Goal: Task Accomplishment & Management: Complete application form

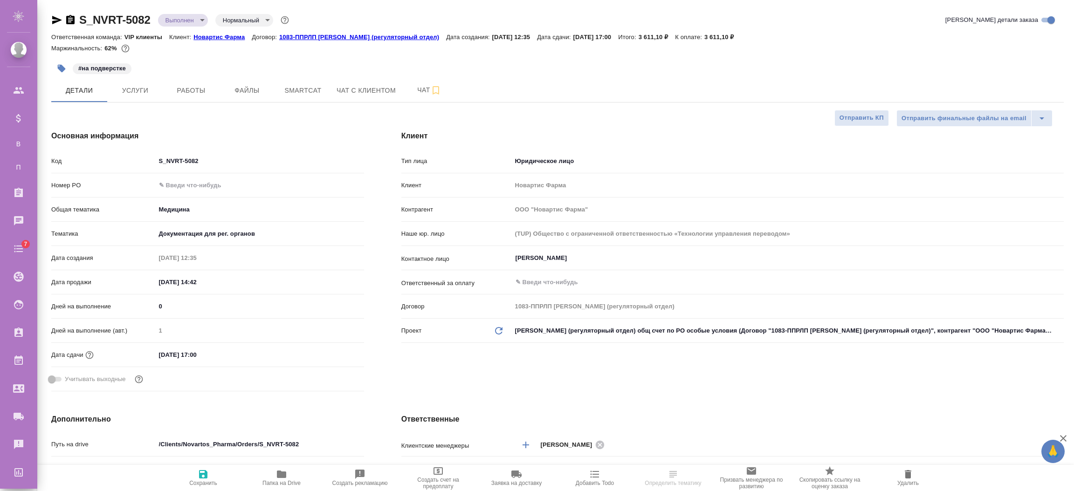
select select "RU"
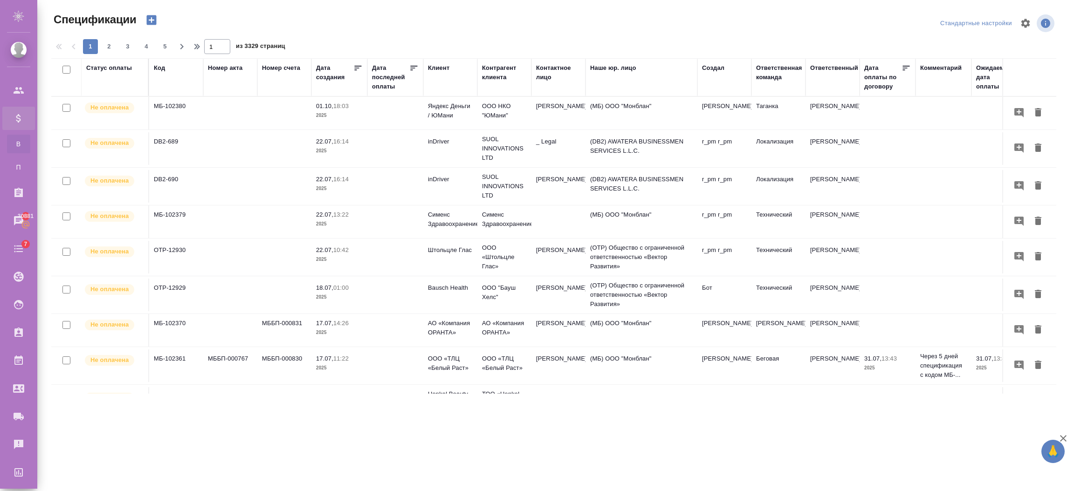
click at [244, 119] on td at bounding box center [230, 113] width 54 height 33
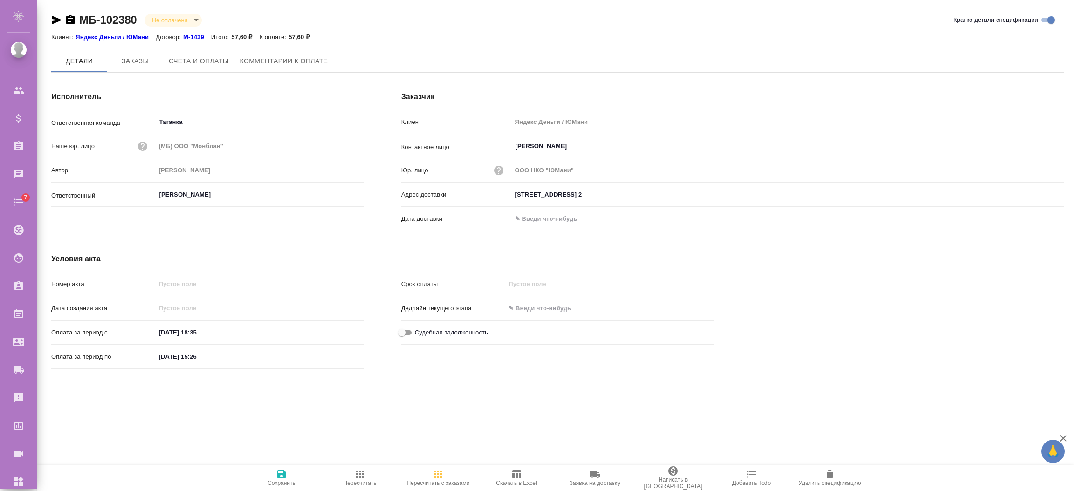
type input "115035, г. Москва, Садовническая ул., 82, стр. 2"
click at [600, 475] on icon "button" at bounding box center [594, 474] width 11 height 11
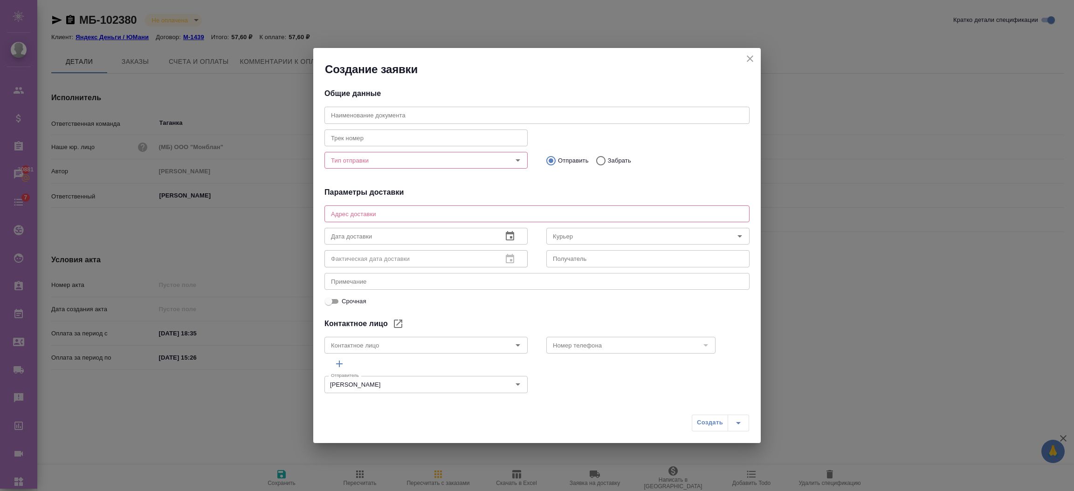
type textarea "115035, г. Москва, Садовническая ул., 82, стр. 2"
type input "[PERSON_NAME]"
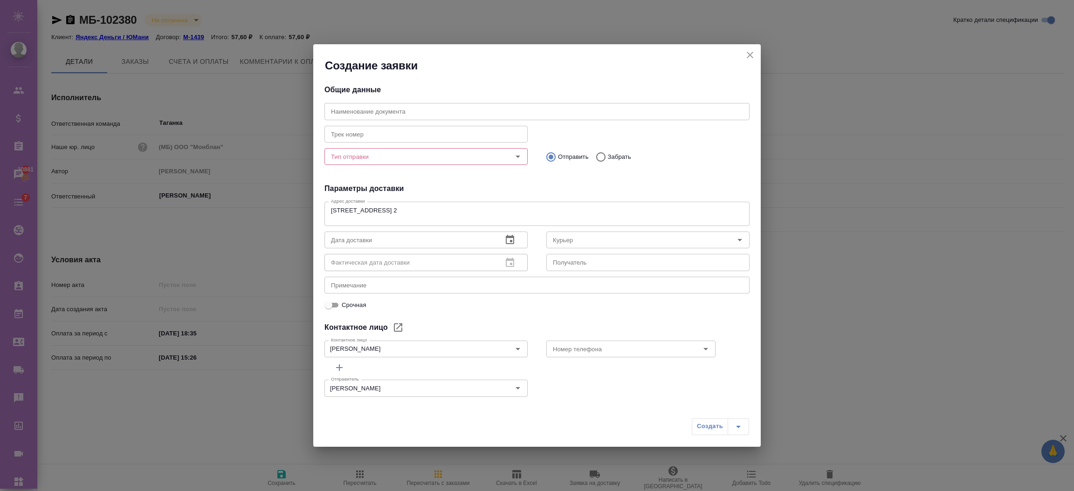
click at [344, 111] on input "text" at bounding box center [536, 111] width 425 height 17
drag, startPoint x: 356, startPoint y: 115, endPoint x: 272, endPoint y: 106, distance: 84.3
click at [272, 106] on div "Создание заявки Общие данные Наименование документа еуые Наименование документа…" at bounding box center [537, 245] width 1074 height 491
type input "тест"
click at [359, 127] on input "text" at bounding box center [425, 134] width 203 height 17
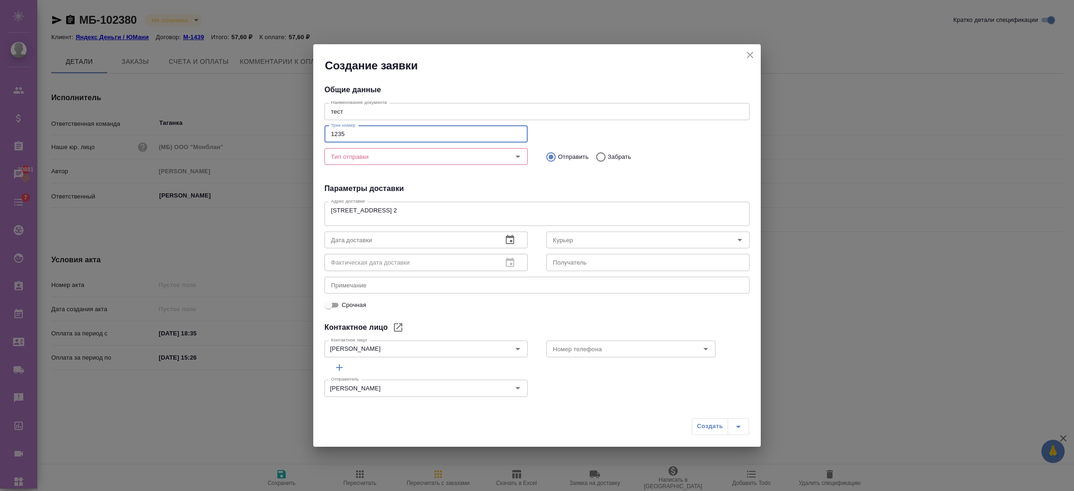
type input "1235"
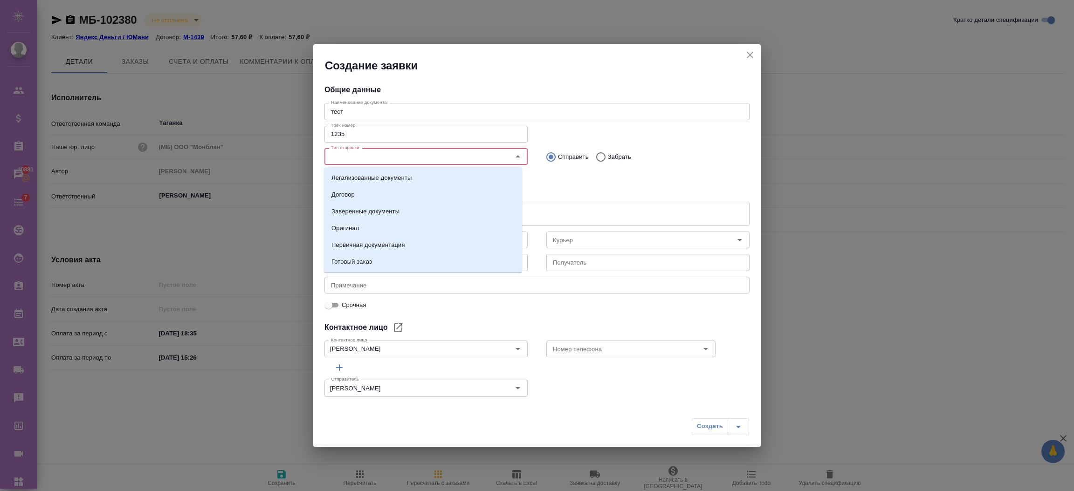
click at [374, 157] on input "Тип отправки" at bounding box center [410, 156] width 166 height 11
click at [370, 193] on li "Договор" at bounding box center [423, 194] width 198 height 17
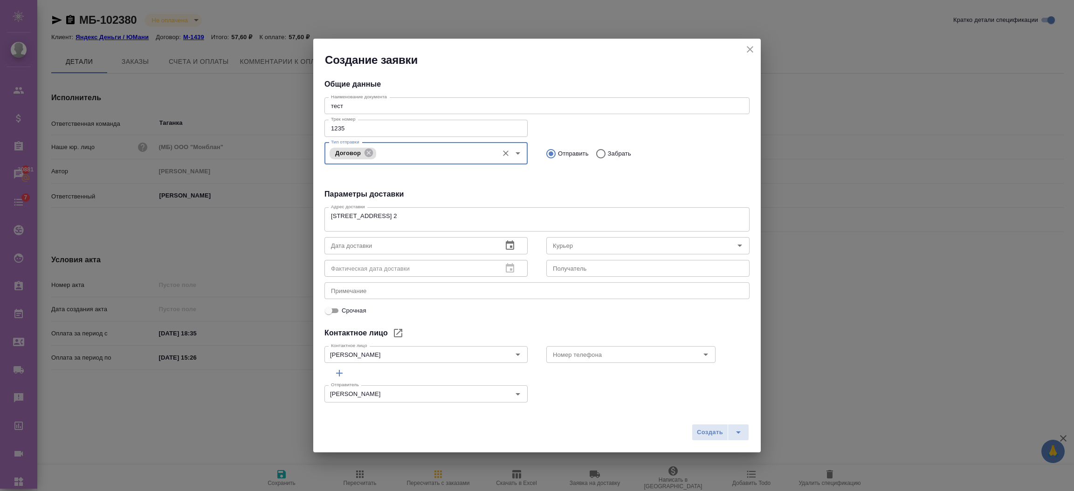
click at [506, 244] on icon "button" at bounding box center [509, 245] width 11 height 11
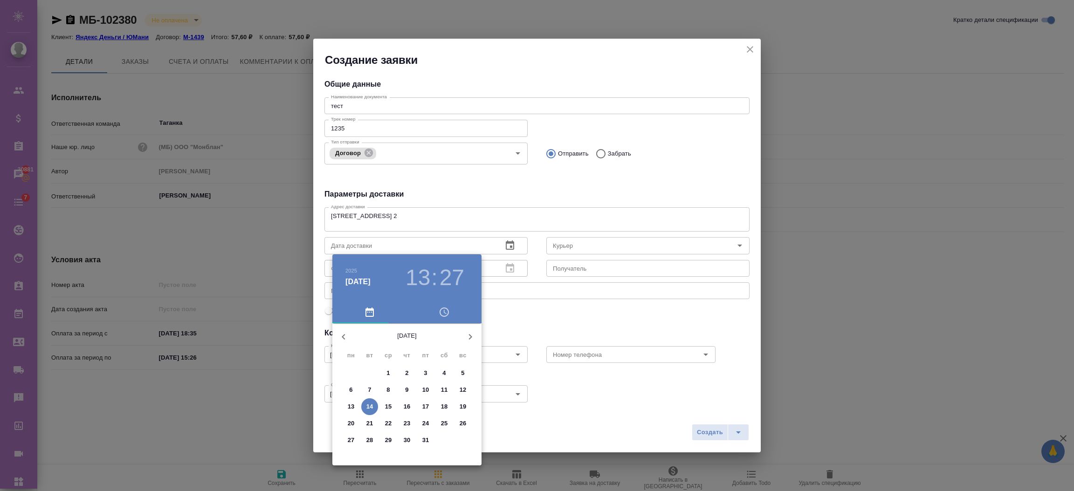
click at [400, 407] on span "16" at bounding box center [406, 406] width 17 height 9
type input "16.10.2025 13:27"
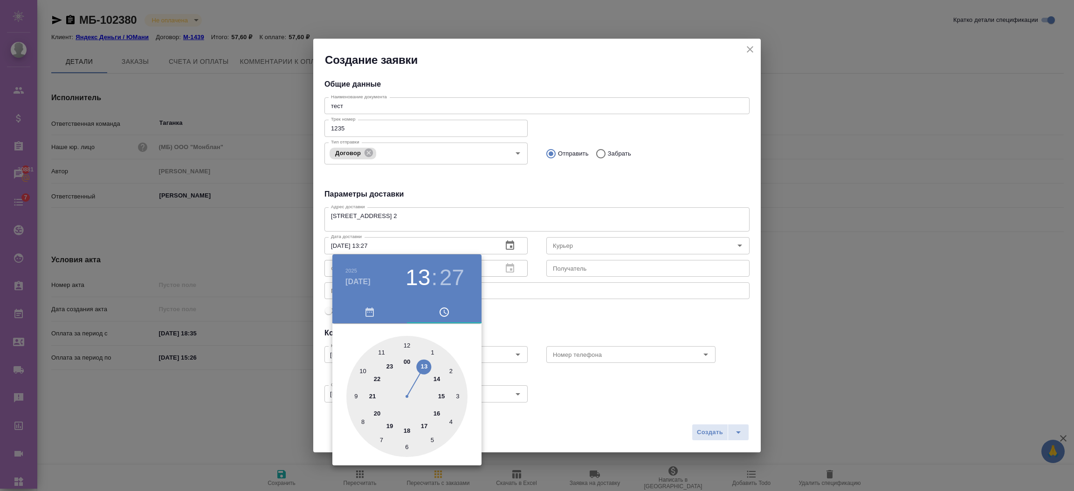
click at [599, 248] on div at bounding box center [537, 245] width 1074 height 491
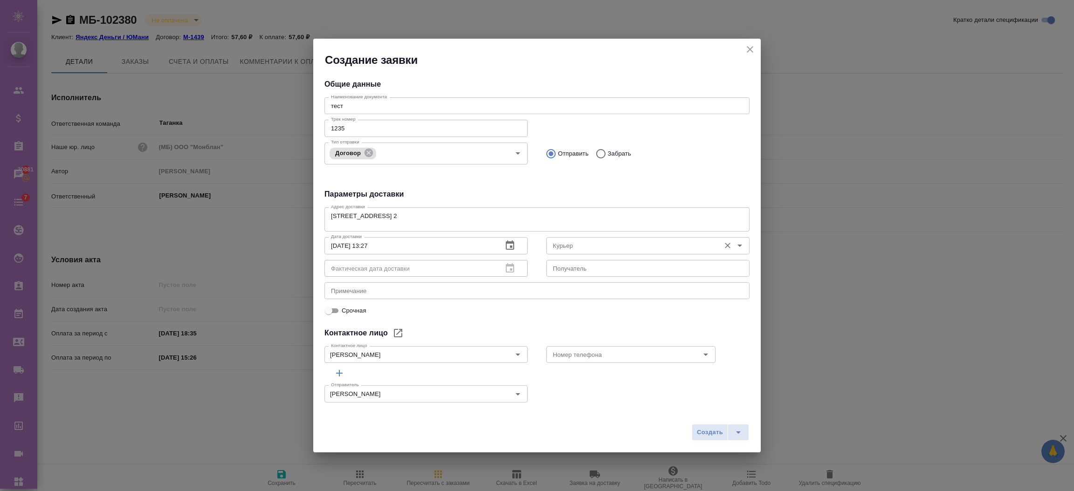
click at [588, 242] on input "Курьер" at bounding box center [632, 245] width 166 height 11
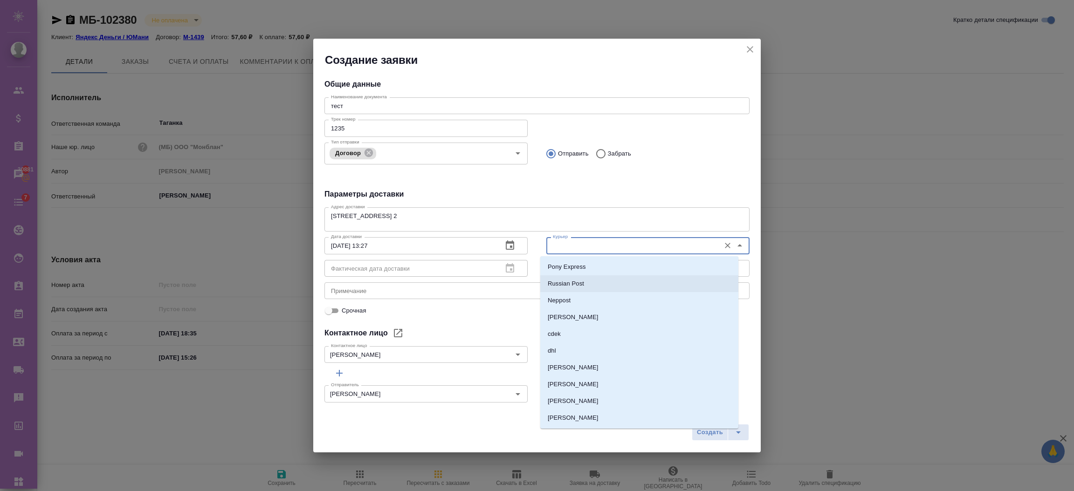
click at [562, 287] on p "Russian Post" at bounding box center [566, 283] width 36 height 9
type input "Russian Post"
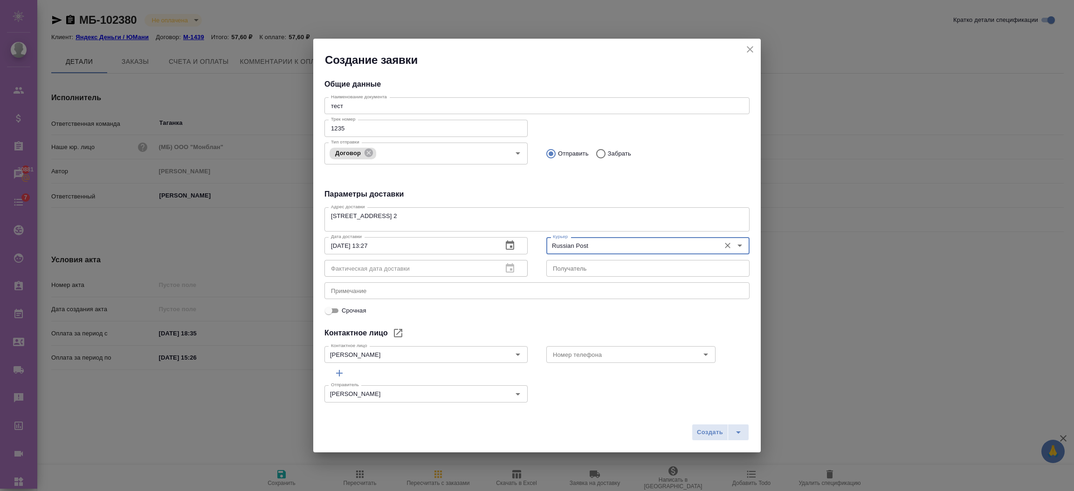
click at [377, 259] on div "Фактическая дата доставки Фактическая дата доставки" at bounding box center [425, 267] width 203 height 22
click at [548, 267] on input "text" at bounding box center [647, 268] width 203 height 17
click at [500, 267] on div "Фактическая дата доставки" at bounding box center [425, 268] width 203 height 17
click at [562, 267] on input "text" at bounding box center [647, 268] width 203 height 17
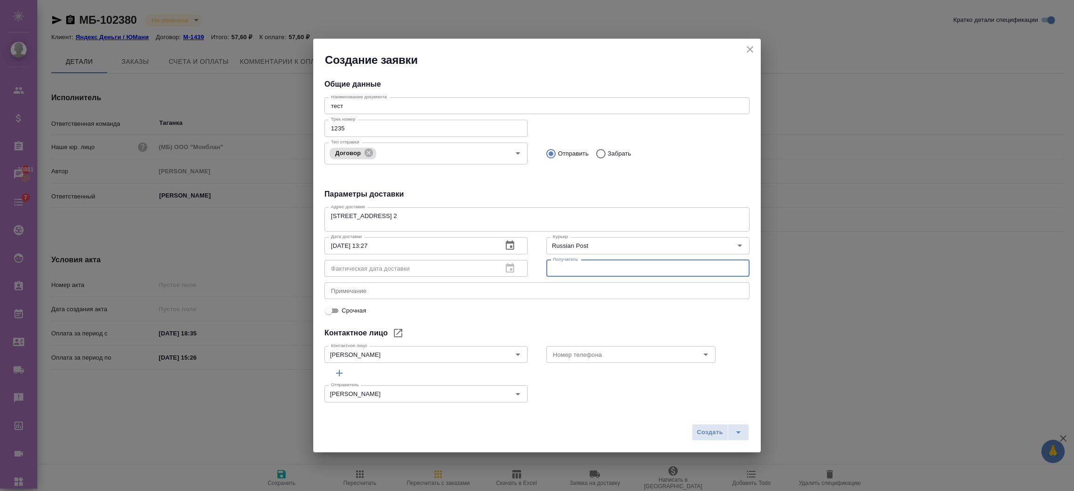
click at [562, 267] on input "text" at bounding box center [647, 268] width 203 height 17
drag, startPoint x: 571, startPoint y: 274, endPoint x: 374, endPoint y: 252, distance: 198.8
click at [374, 252] on div "Дата доставки 16.10.2025 13:27 Дата доставки Фактическая дата доставки Фактичес…" at bounding box center [537, 256] width 444 height 64
type input "тест"
click at [395, 290] on textarea at bounding box center [537, 291] width 412 height 7
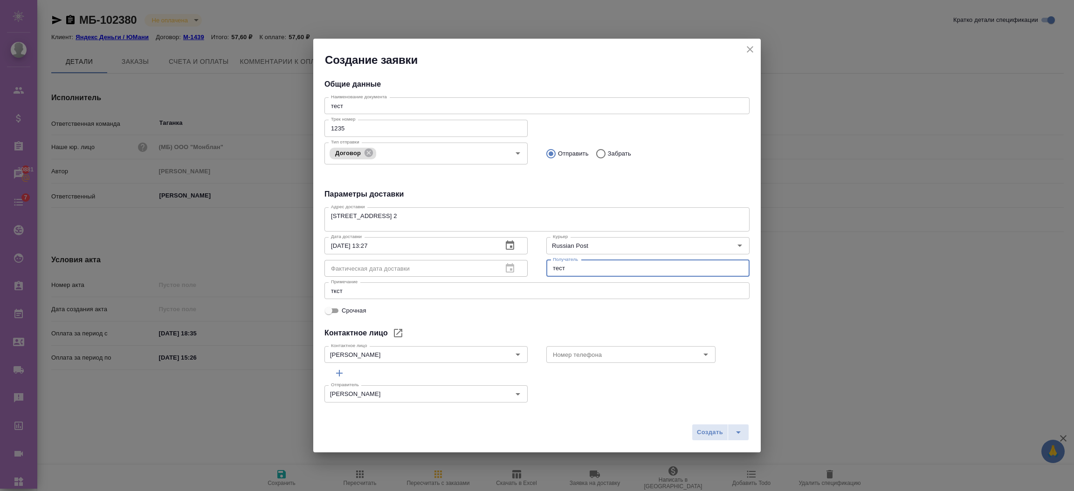
drag, startPoint x: 567, startPoint y: 273, endPoint x: 498, endPoint y: 271, distance: 69.0
click at [510, 272] on div "Дата доставки 16.10.2025 13:27 Дата доставки Фактическая дата доставки Фактичес…" at bounding box center [537, 256] width 444 height 64
drag, startPoint x: 403, startPoint y: 295, endPoint x: 268, endPoint y: 295, distance: 135.1
click at [268, 295] on div "Создание заявки Общие данные Наименование документа тест Наименование документа…" at bounding box center [537, 245] width 1074 height 491
paste textarea
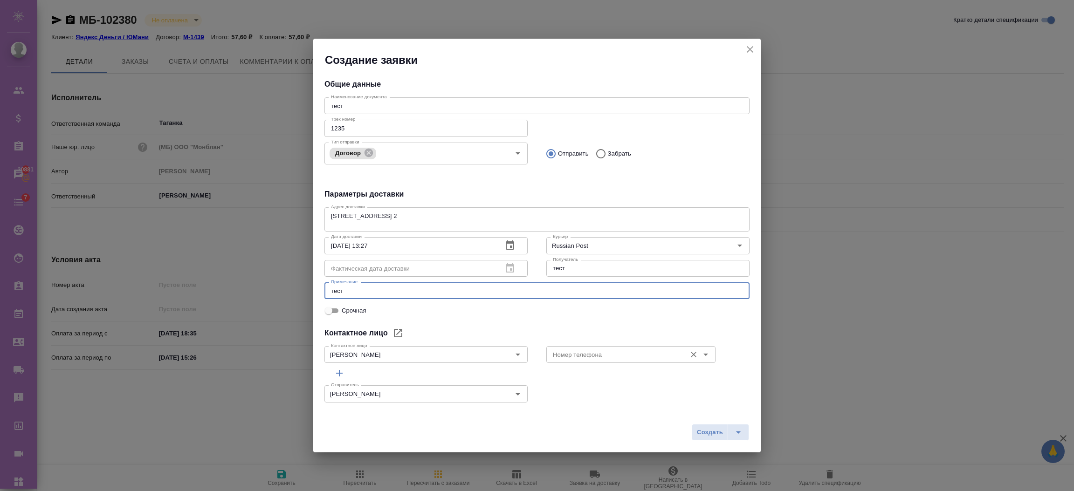
type textarea "тест"
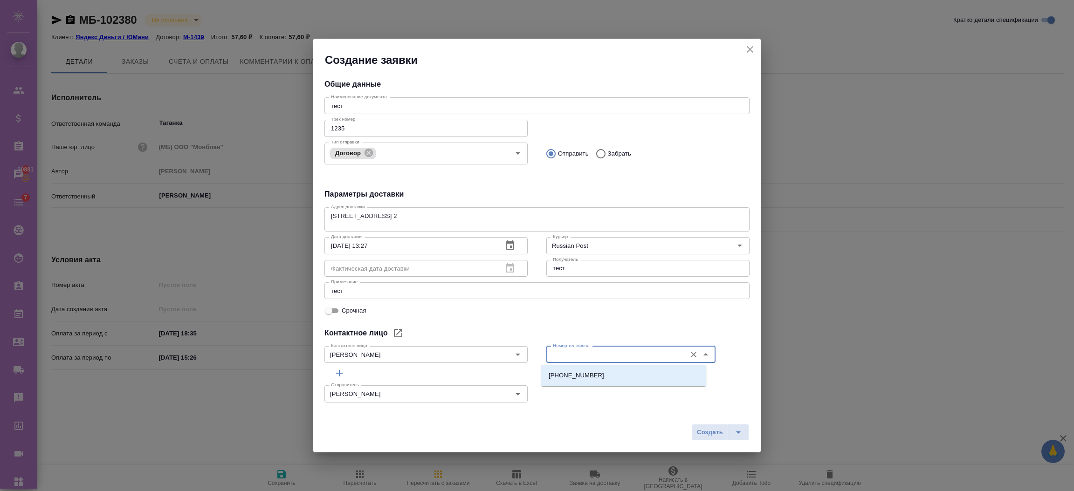
click at [555, 350] on input "Номер телефона" at bounding box center [615, 354] width 132 height 11
click at [558, 371] on p "+79037538320" at bounding box center [575, 375] width 55 height 9
type input "+79037538320"
click at [699, 430] on span "Создать" at bounding box center [710, 432] width 26 height 11
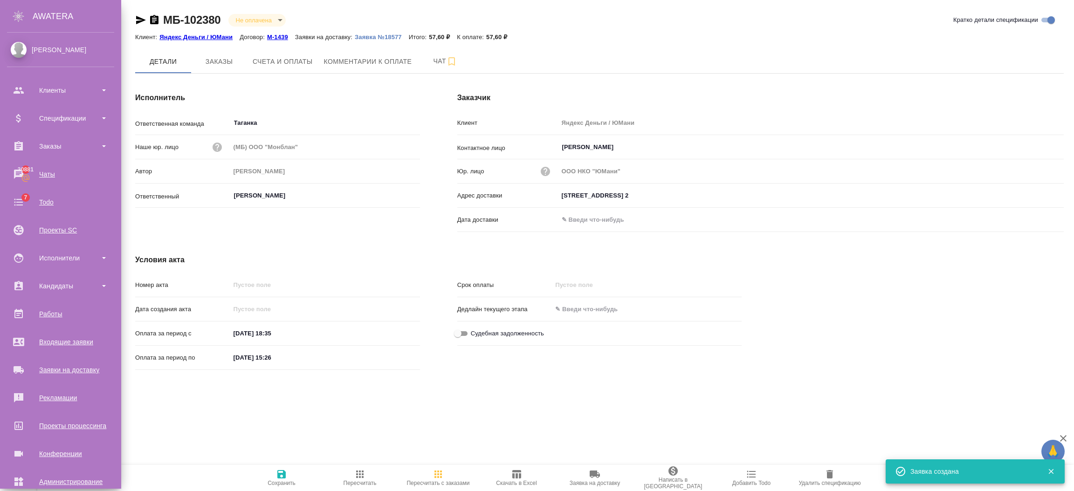
type input "115035, г. Москва, Садовническая ул., 82, стр. 2"
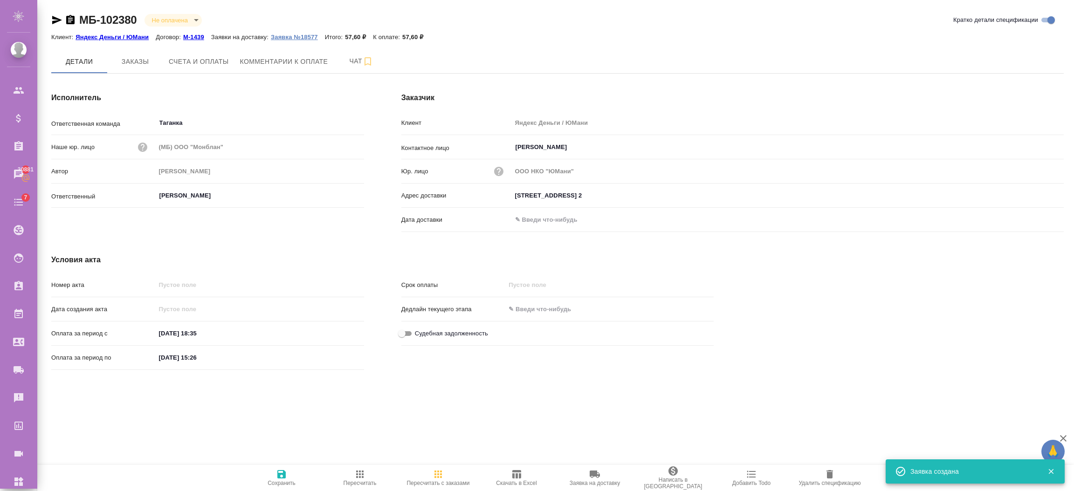
click at [299, 38] on p "Заявка №18577" at bounding box center [298, 37] width 54 height 7
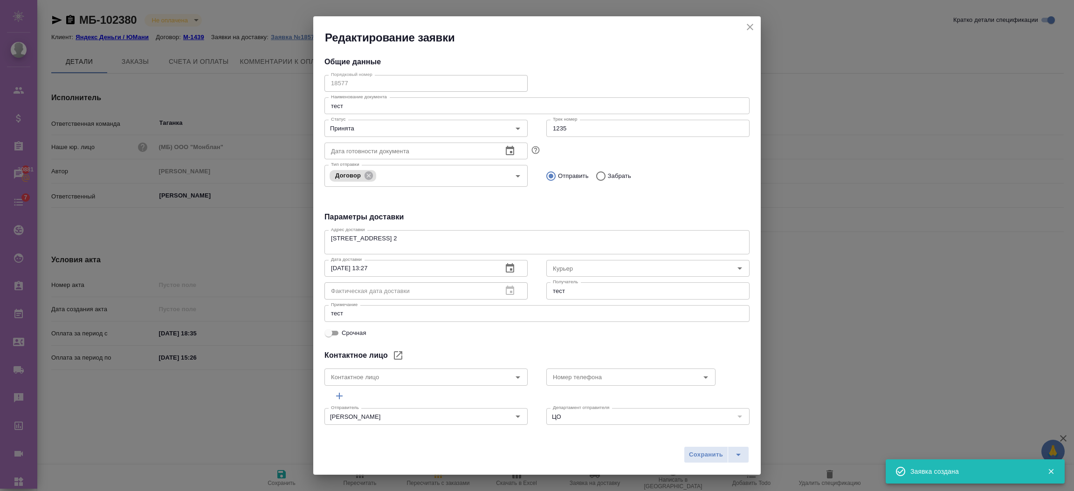
type input "Russian Post"
type input "Вероника Лебедева"
type input "+79037538320"
click at [746, 27] on icon "close" at bounding box center [749, 26] width 11 height 11
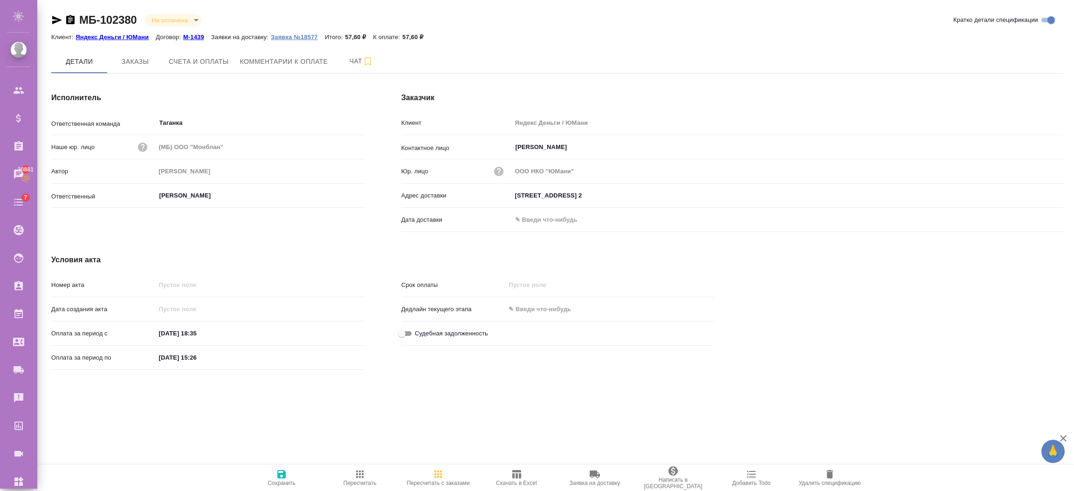
click at [307, 35] on p "Заявка №18577" at bounding box center [298, 37] width 54 height 7
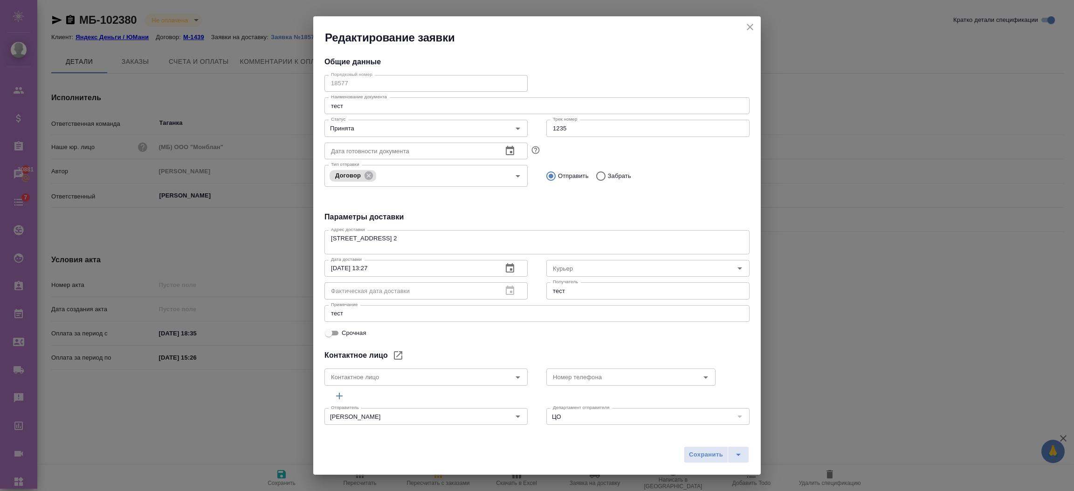
type input "Russian Post"
type input "Вероника Лебедева"
type input "+79037538320"
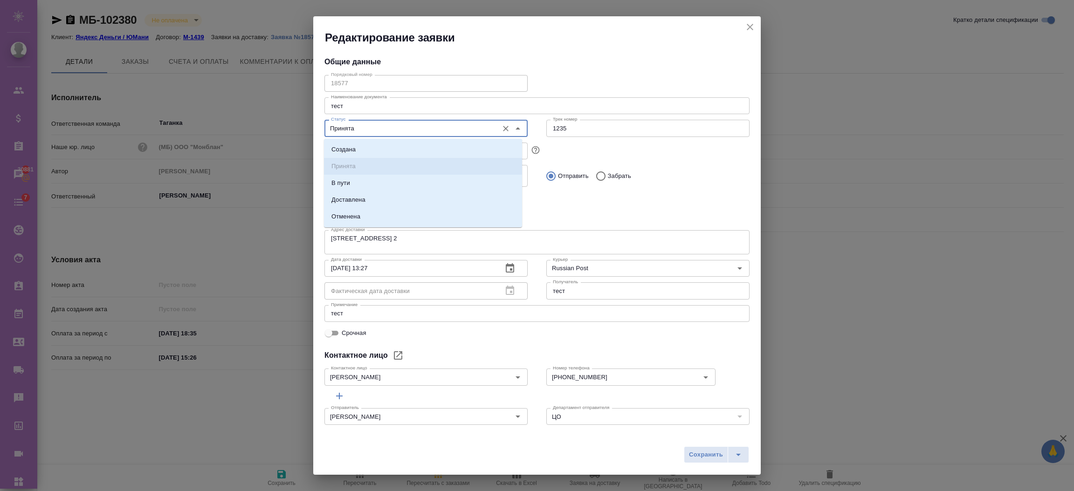
click at [432, 134] on input "Принята" at bounding box center [410, 128] width 166 height 11
click at [373, 178] on li "В пути" at bounding box center [423, 183] width 198 height 17
type input "В пути"
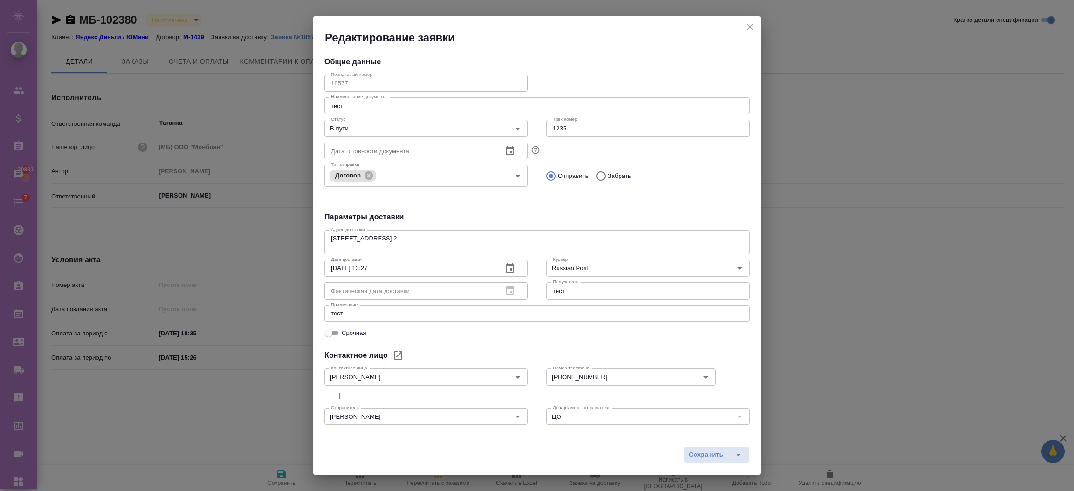
click at [715, 446] on div "Сохранить" at bounding box center [536, 458] width 447 height 33
click at [718, 452] on span "Сохранить" at bounding box center [706, 455] width 34 height 11
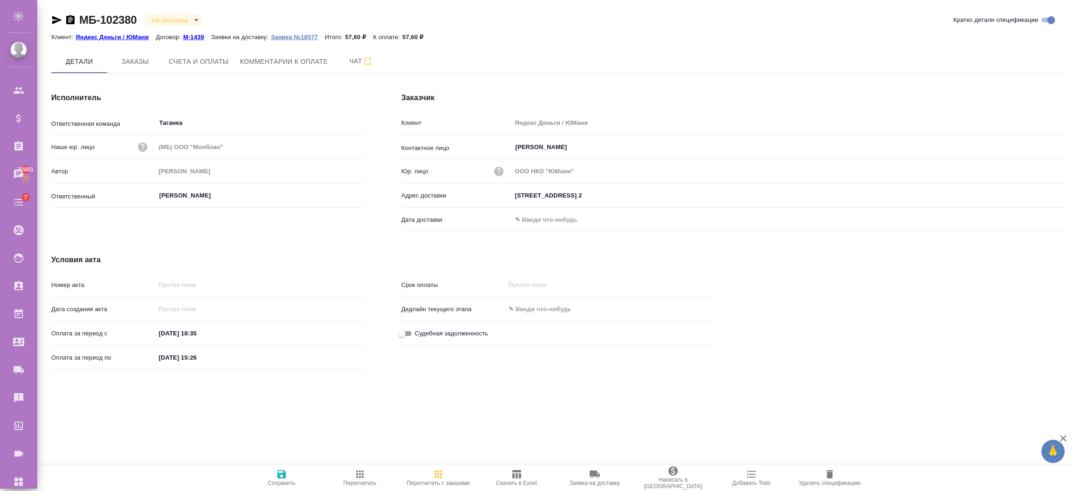
click at [276, 34] on p "Заявка №18577" at bounding box center [298, 37] width 54 height 7
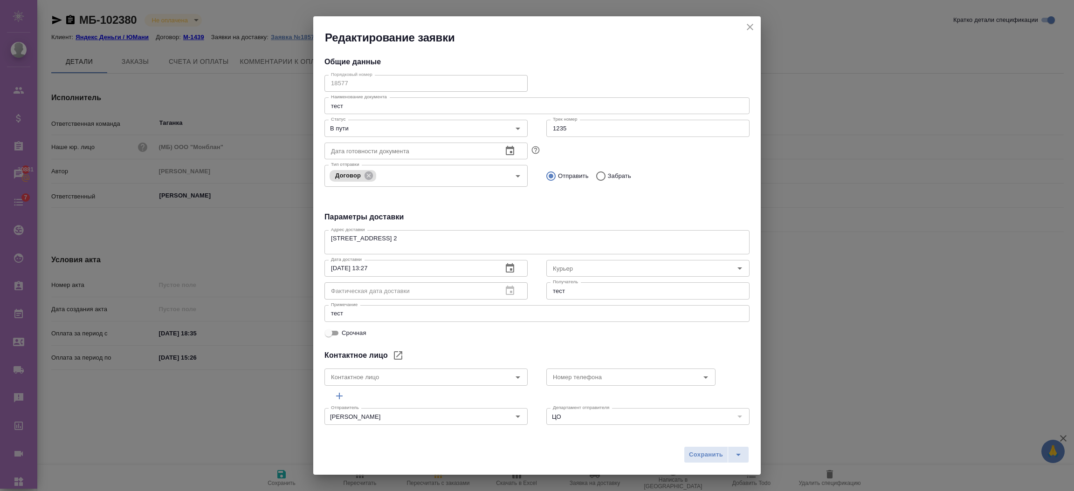
type input "Russian Post"
type input "Вероника Лебедева"
type input "+79037538320"
click at [332, 334] on input "Срочная" at bounding box center [329, 333] width 34 height 11
checkbox input "true"
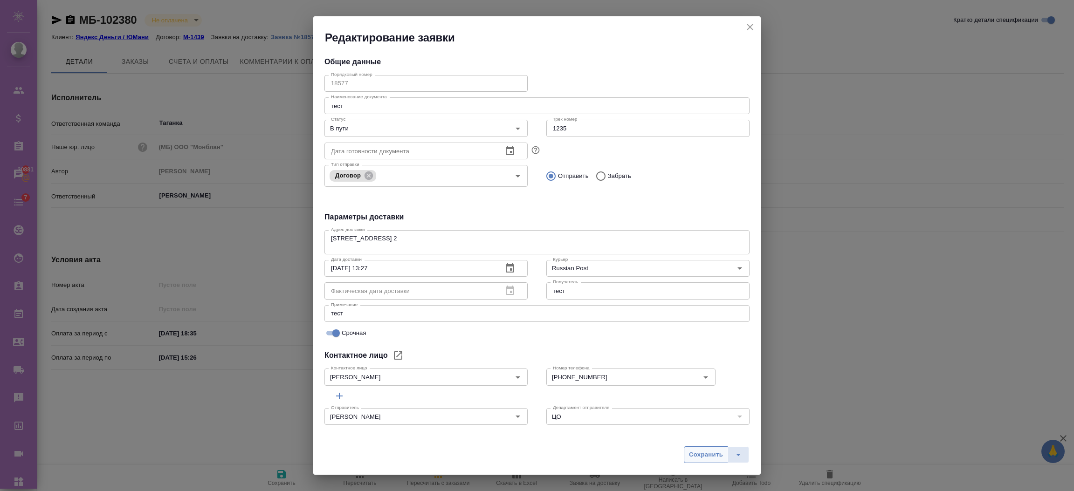
click at [699, 456] on span "Сохранить" at bounding box center [706, 455] width 34 height 11
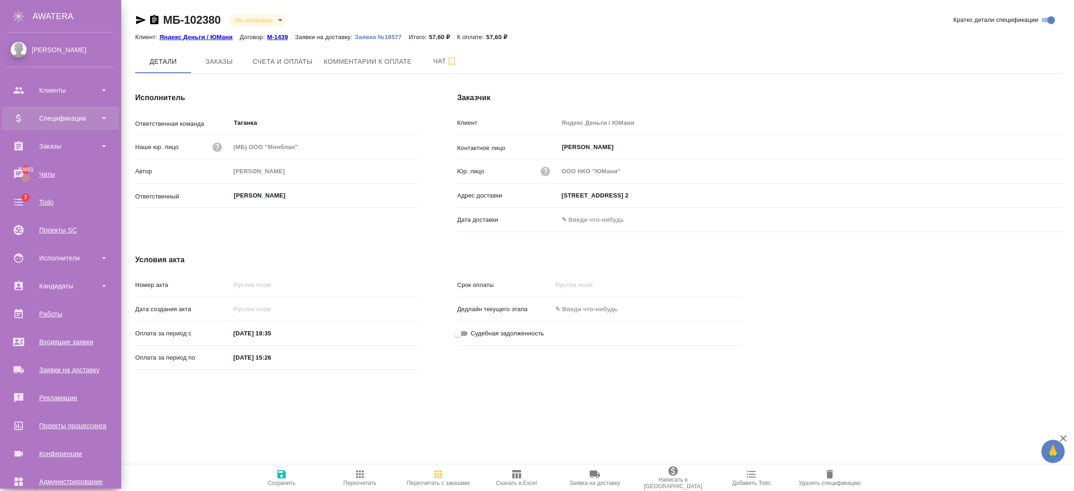
click at [71, 119] on div "Спецификации" at bounding box center [60, 118] width 107 height 14
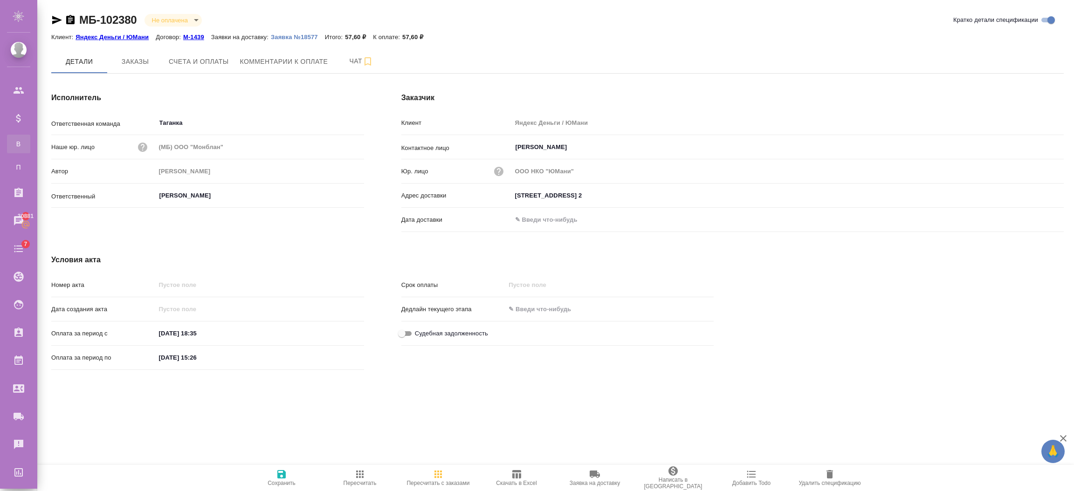
click at [14, 141] on div "Все спецификации" at bounding box center [7, 143] width 14 height 9
type input "115035, г. Москва, Садовническая ул., 82, стр. 2"
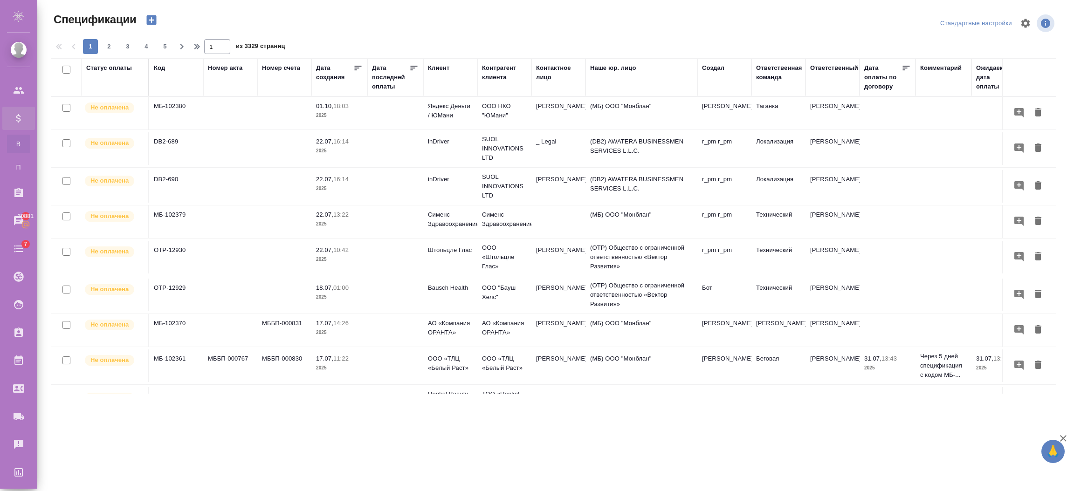
scroll to position [0, 285]
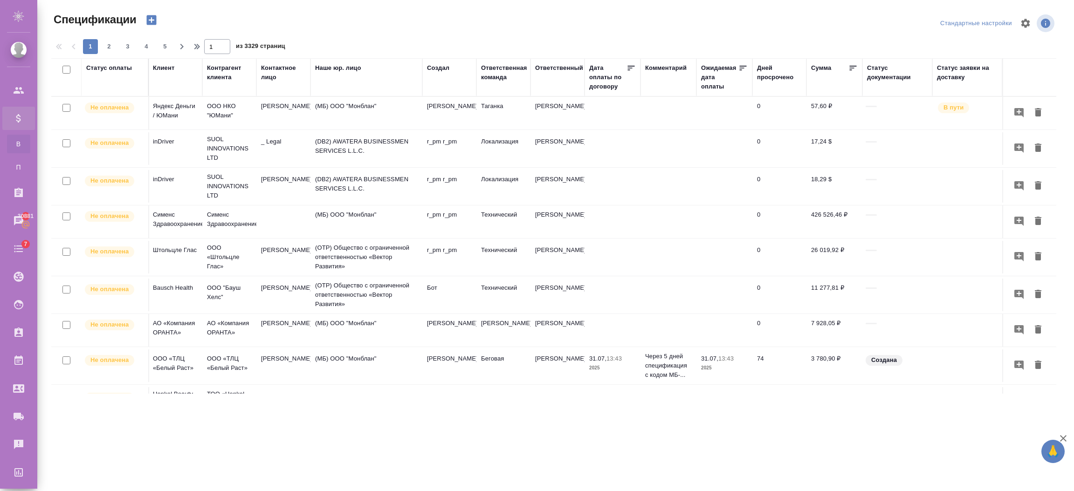
click at [938, 74] on div "Cтатус заявки на доставку" at bounding box center [967, 72] width 61 height 19
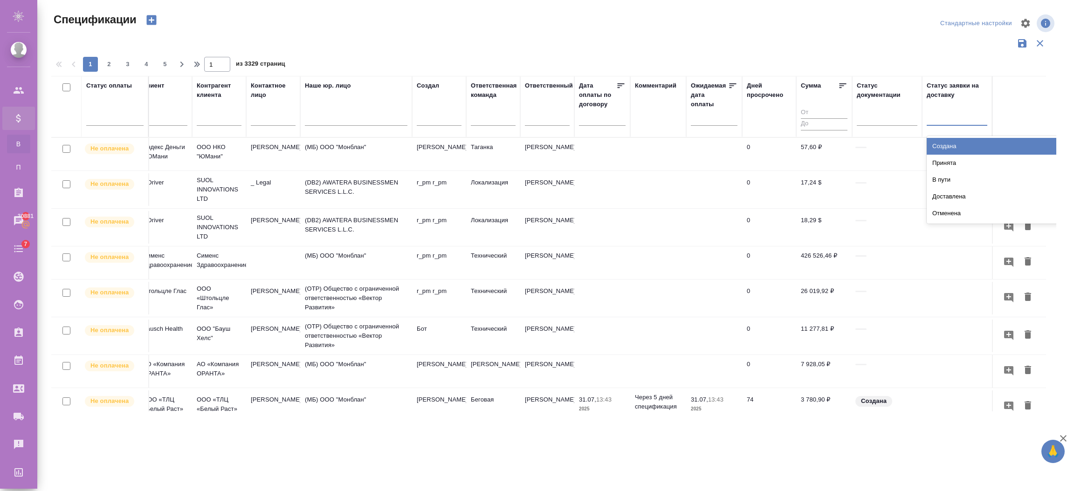
click at [947, 118] on div at bounding box center [956, 117] width 61 height 14
click at [946, 175] on div "В пути" at bounding box center [996, 179] width 140 height 17
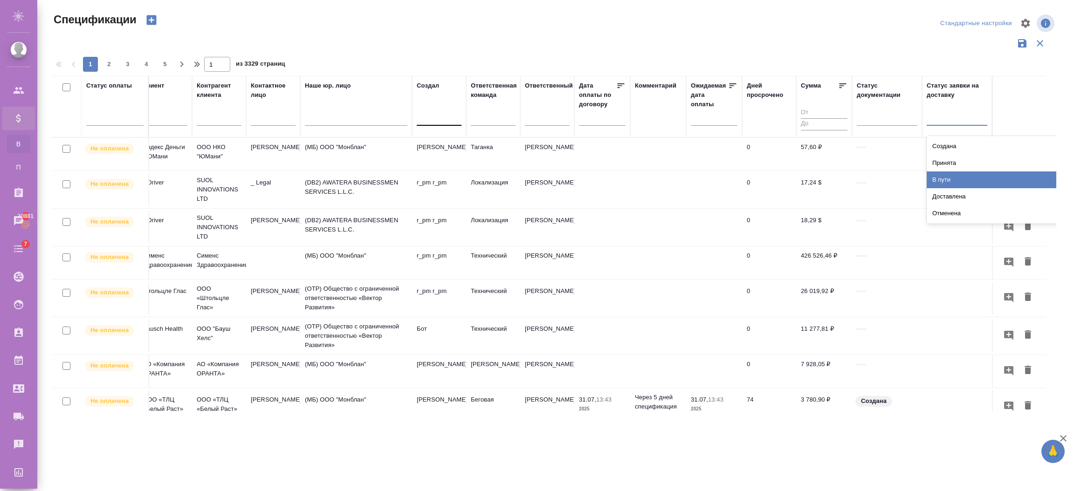
click at [425, 119] on div at bounding box center [439, 117] width 45 height 14
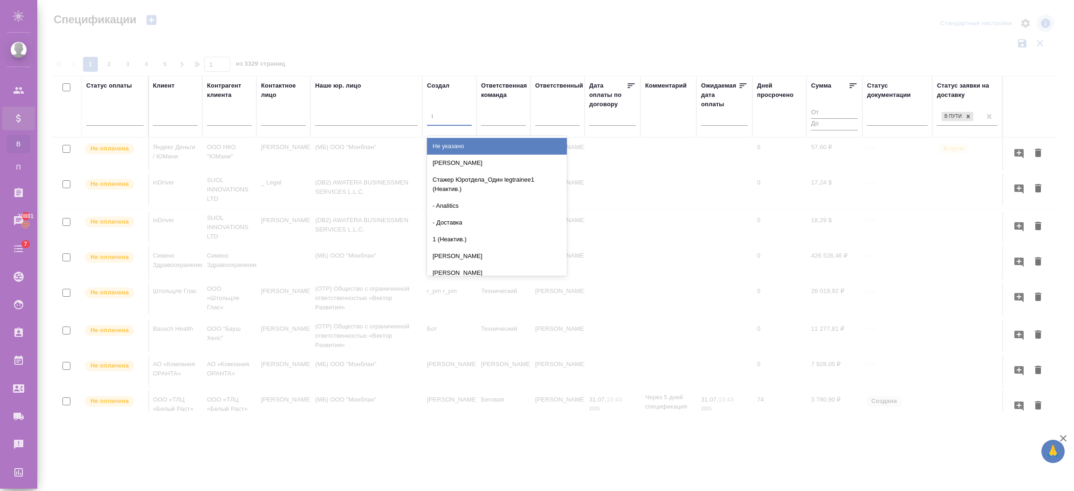
type input "жу"
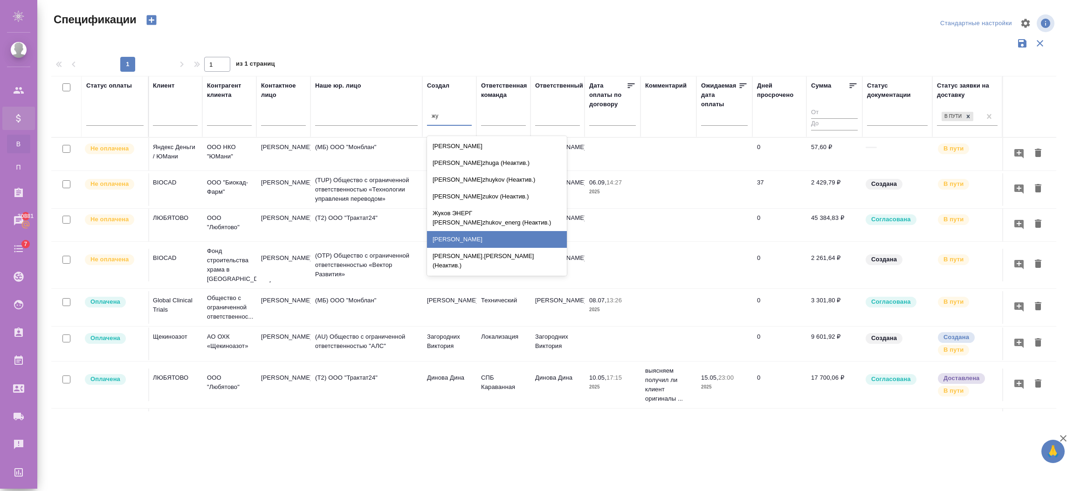
click at [458, 235] on div "Жукова Дарья" at bounding box center [497, 239] width 140 height 17
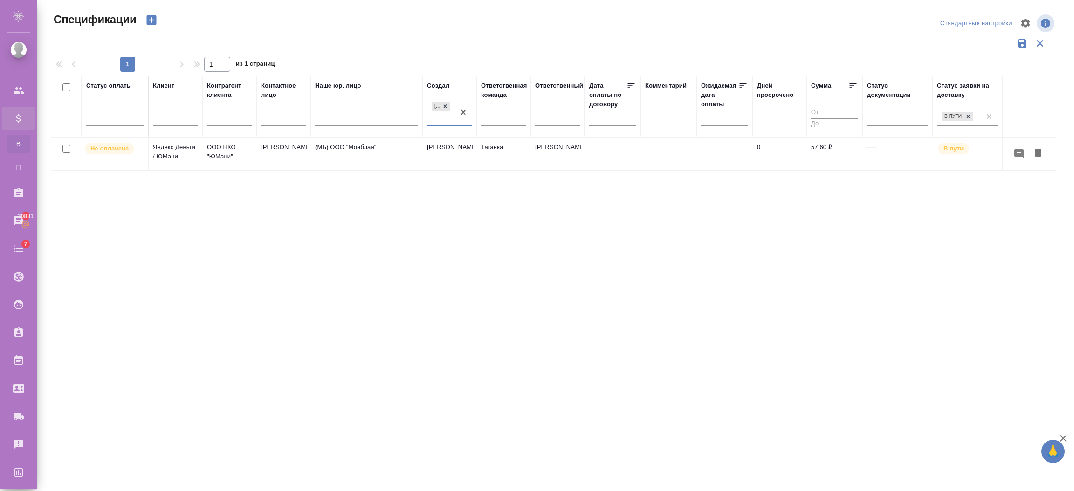
scroll to position [0, 274]
click at [361, 295] on div "Статус оплаты Код Номер акта Номер счета Дата создания Дата последней оплаты Кл…" at bounding box center [553, 244] width 1005 height 336
click at [1019, 150] on icon "button" at bounding box center [1018, 153] width 9 height 9
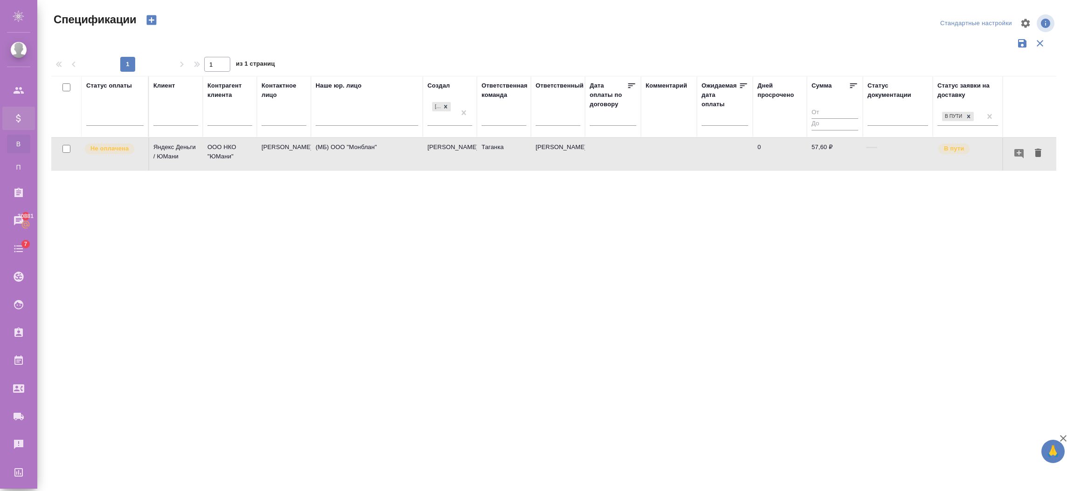
click at [663, 171] on table "Статус оплаты Код Номер акта Номер счета Дата создания Дата последней оплаты Кл…" at bounding box center [417, 123] width 1280 height 95
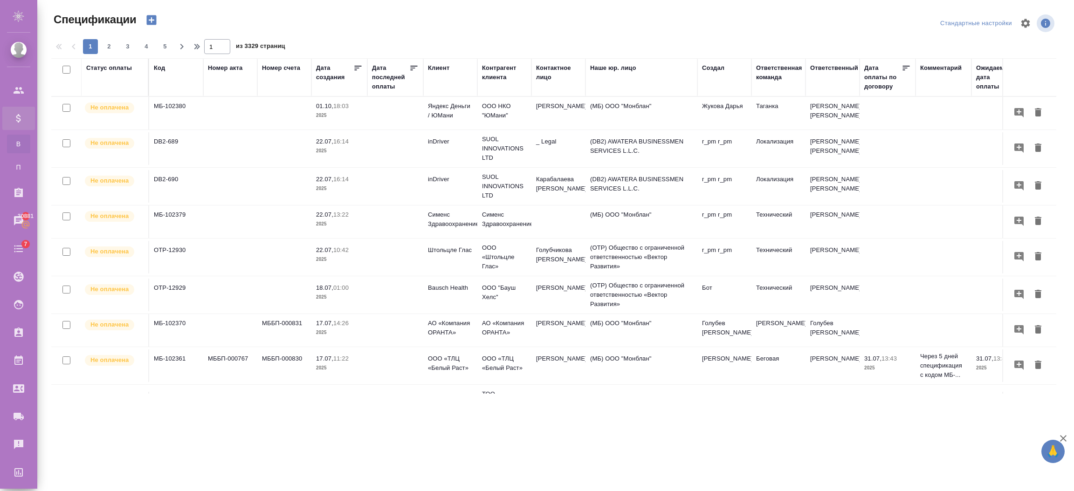
scroll to position [0, 285]
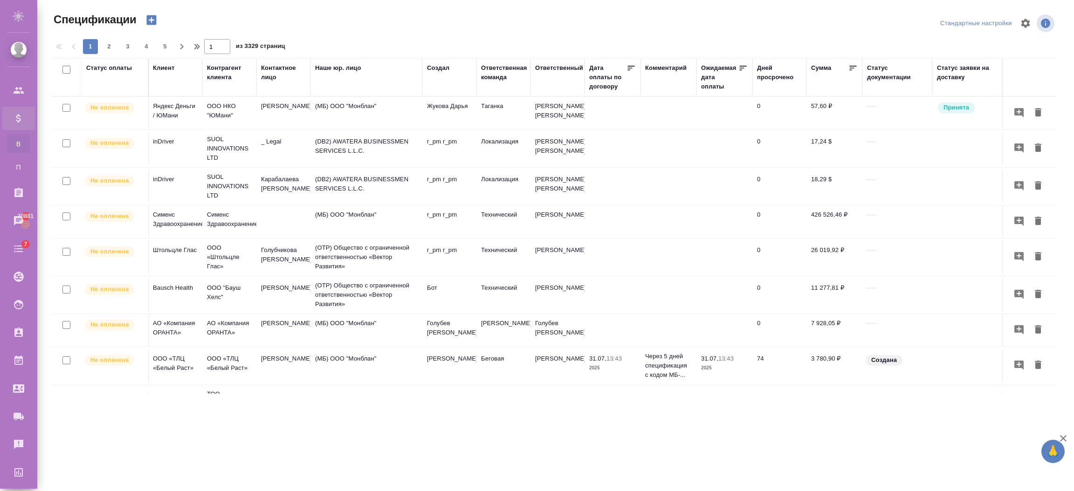
click at [954, 103] on p "Принята" at bounding box center [956, 107] width 26 height 9
click at [955, 109] on p "Принята" at bounding box center [956, 107] width 26 height 9
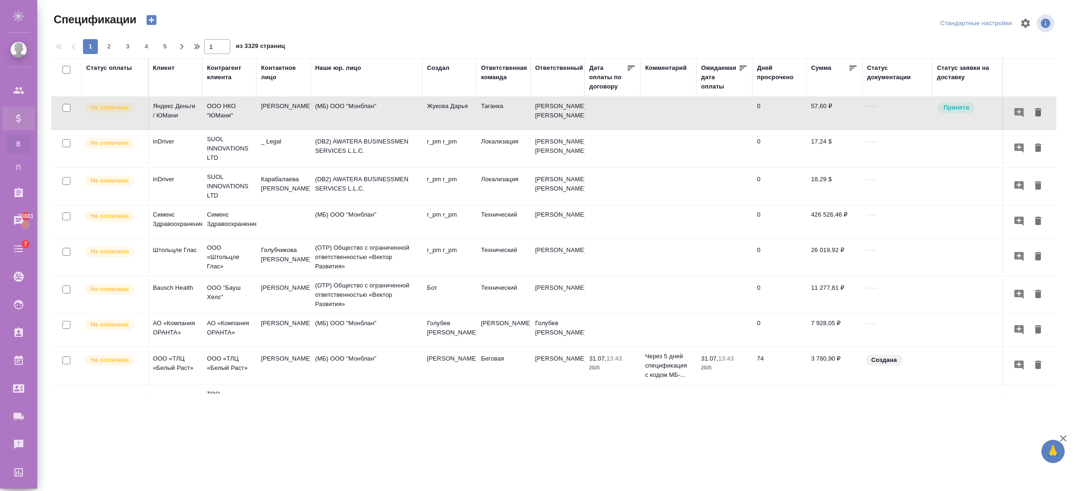
click at [942, 75] on div "Cтатус заявки на доставку" at bounding box center [967, 72] width 61 height 19
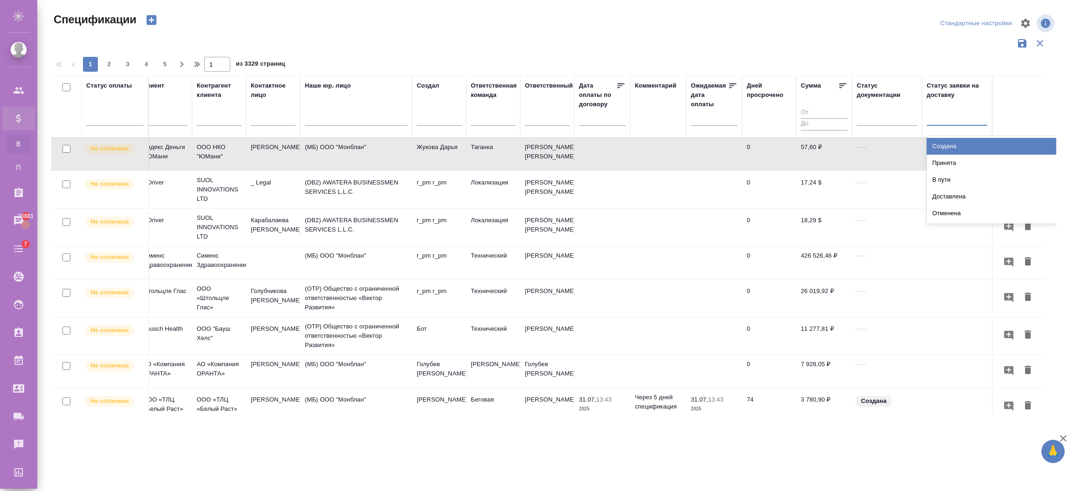
click at [942, 119] on div at bounding box center [956, 117] width 61 height 14
click at [947, 161] on div "Принята" at bounding box center [996, 163] width 140 height 17
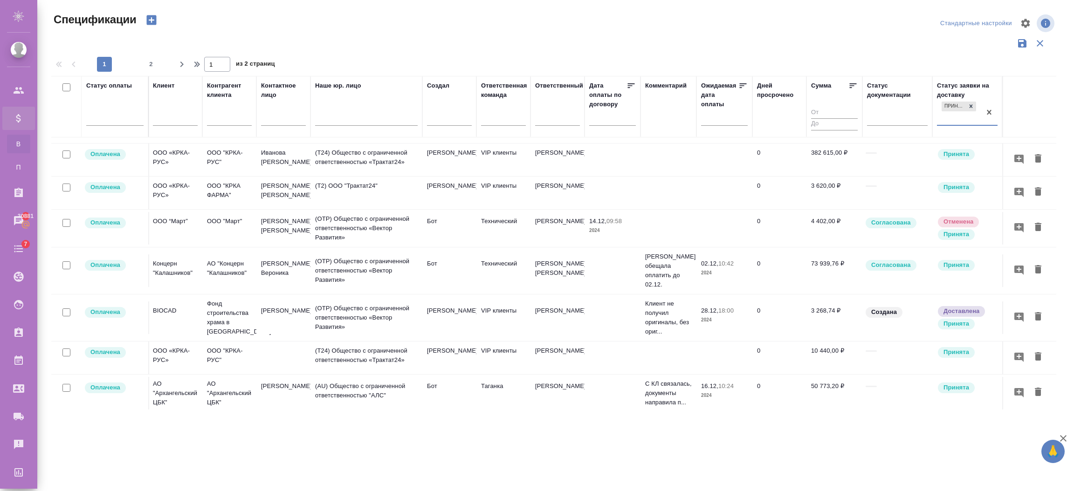
scroll to position [70, 285]
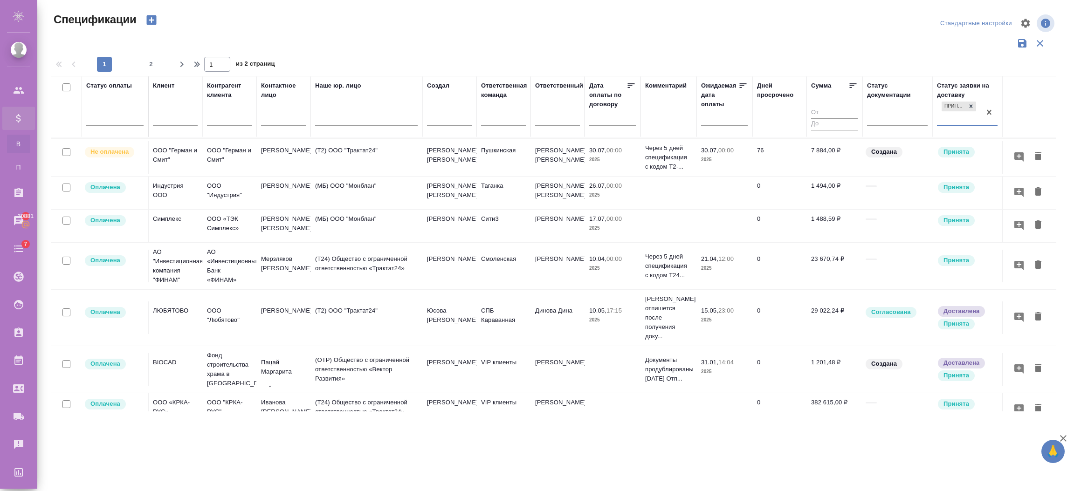
click at [957, 336] on tr "Оплачена Т2-21431 ТДБП-000218 ТДБП-000223 14.03, 16:39 2025 15.05, 18:03 2025 Л…" at bounding box center [416, 317] width 1280 height 56
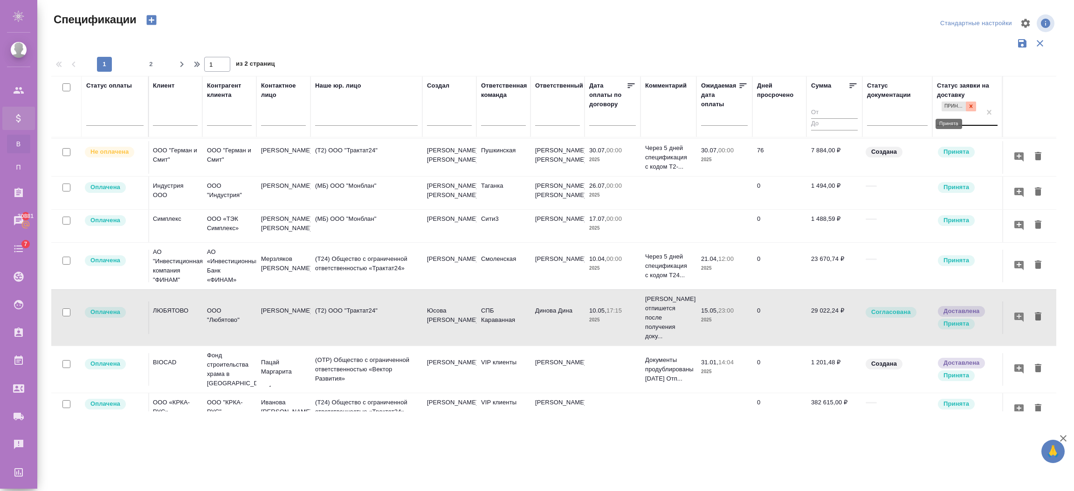
click at [966, 102] on div at bounding box center [971, 107] width 10 height 10
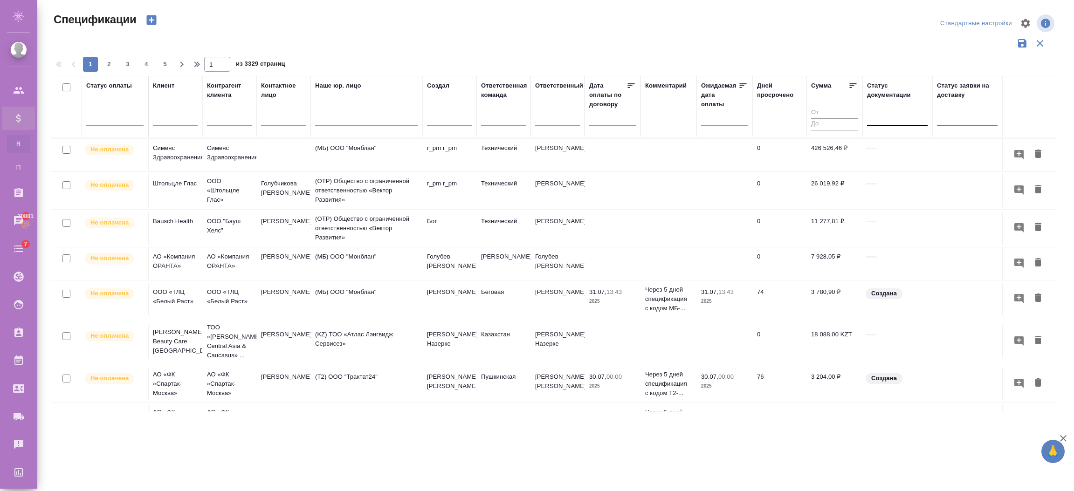
scroll to position [0, 285]
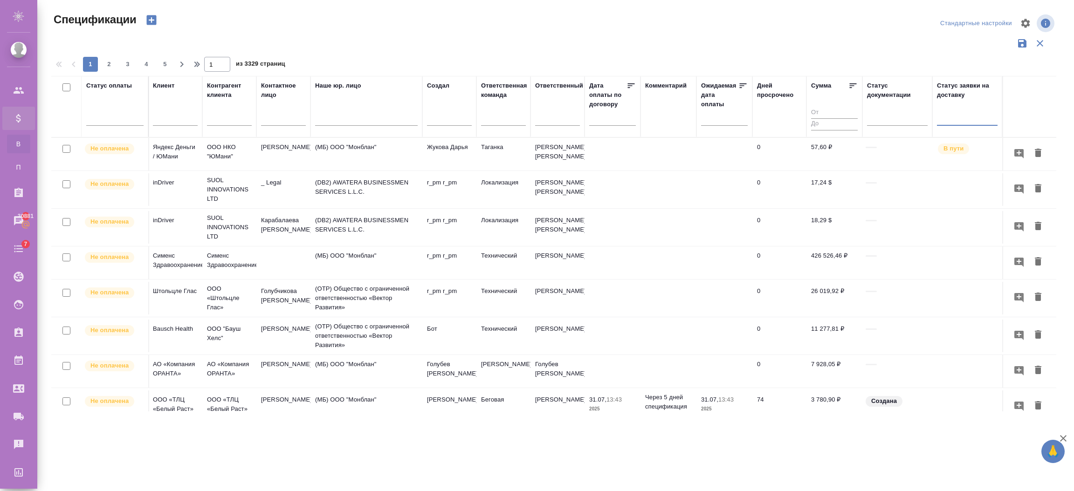
click at [864, 155] on td at bounding box center [897, 154] width 70 height 33
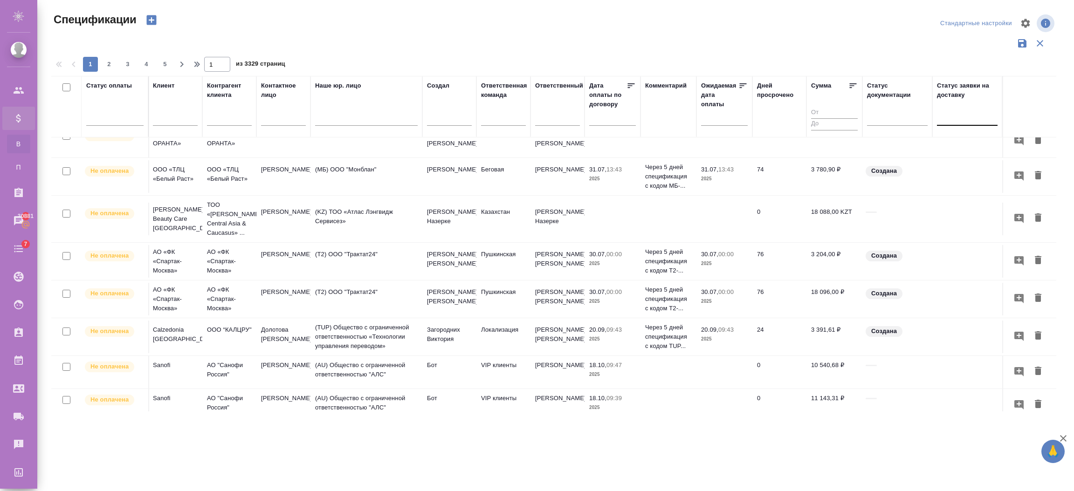
scroll to position [209, 285]
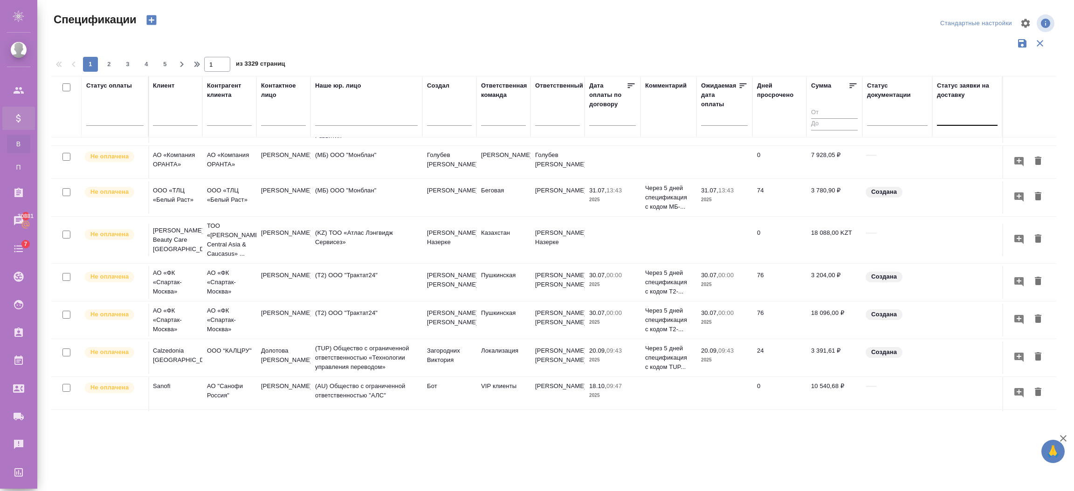
click at [868, 200] on td "Создана" at bounding box center [897, 197] width 70 height 33
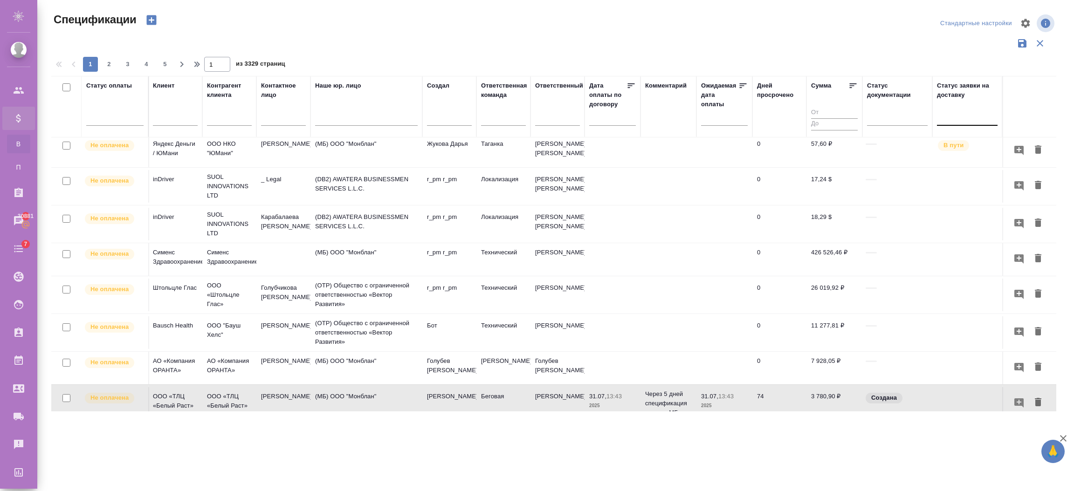
scroll to position [0, 285]
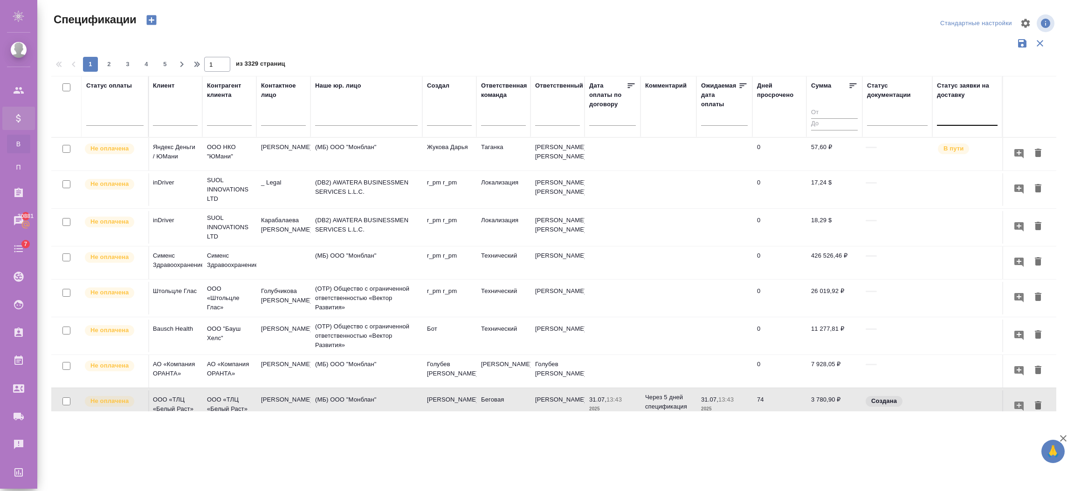
click at [946, 118] on div at bounding box center [967, 117] width 61 height 14
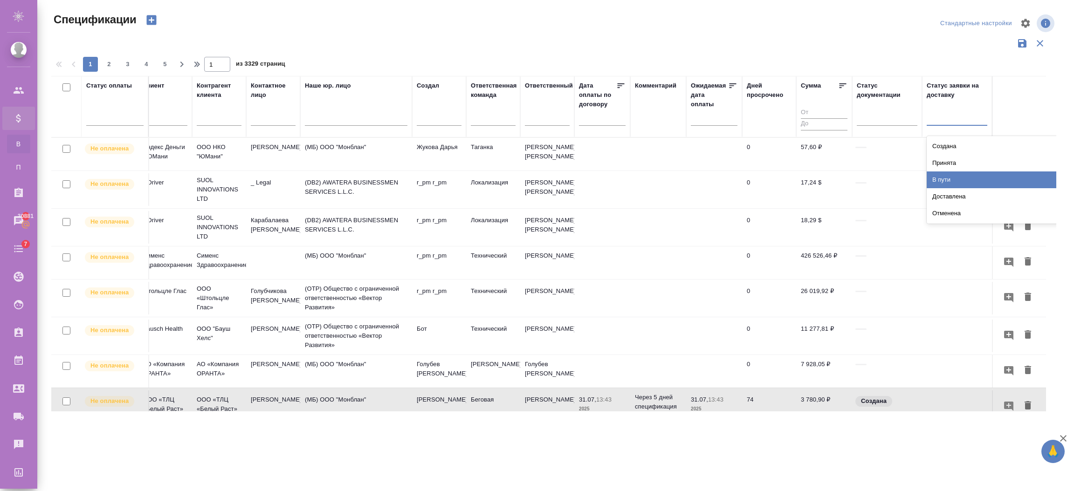
click at [950, 178] on div "В пути" at bounding box center [996, 179] width 140 height 17
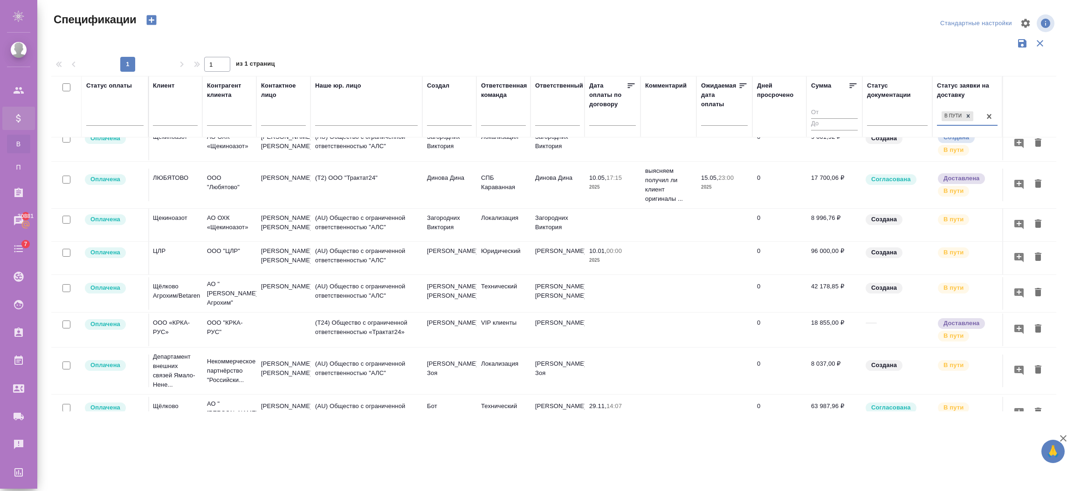
scroll to position [209, 285]
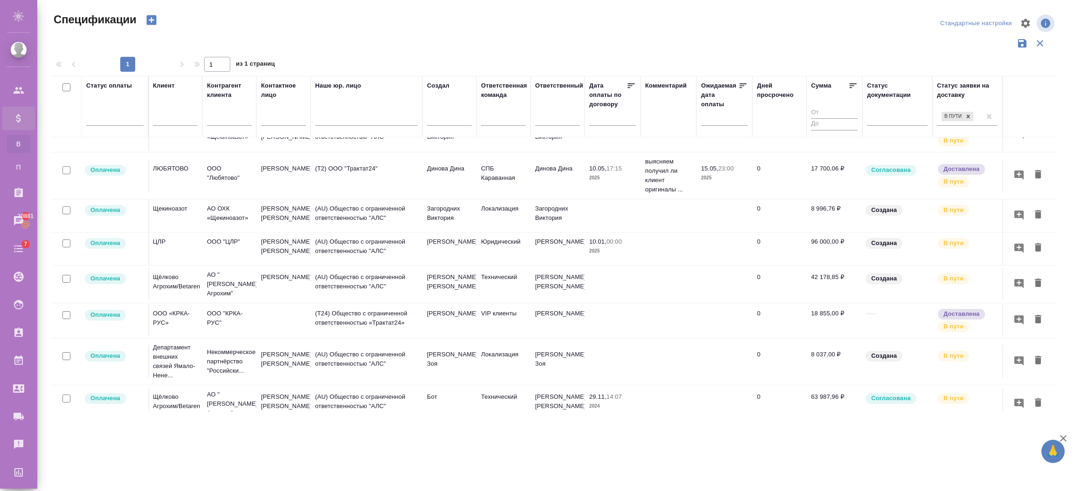
click at [877, 187] on td "Согласована" at bounding box center [897, 175] width 70 height 33
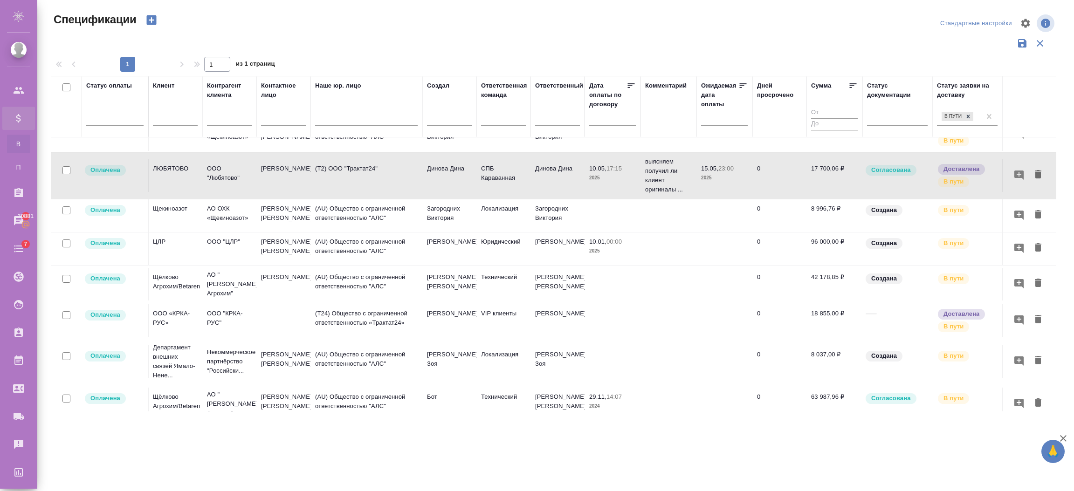
scroll to position [0, 285]
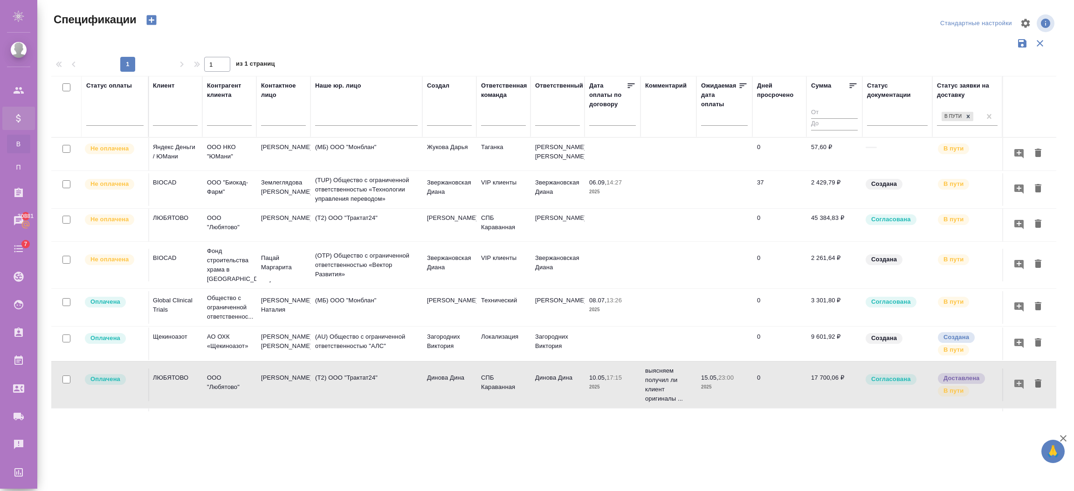
click at [877, 152] on td at bounding box center [897, 154] width 70 height 33
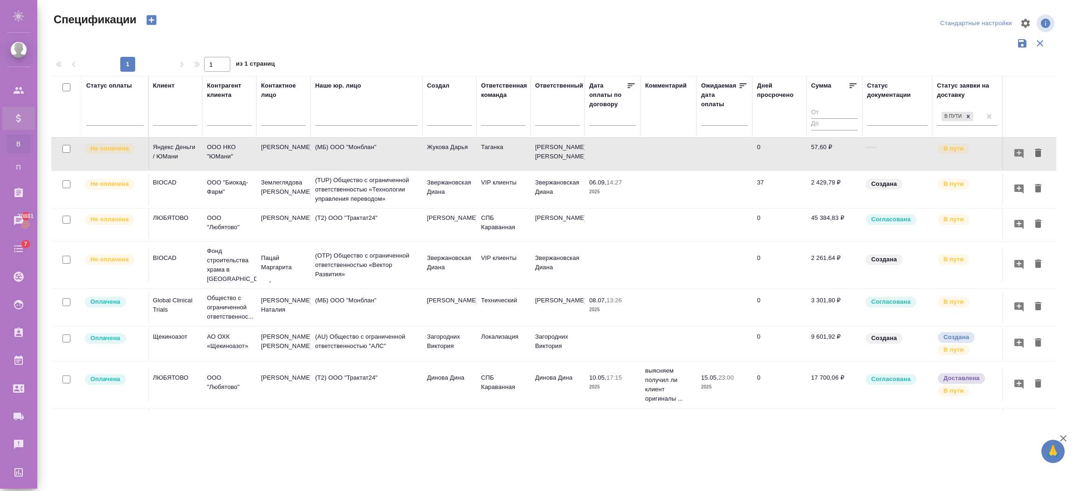
scroll to position [140, 285]
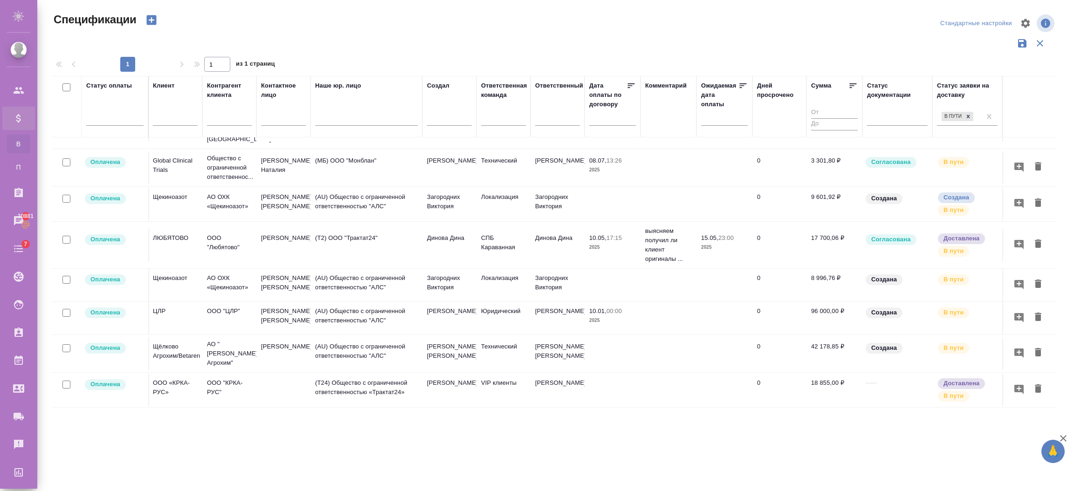
click at [898, 176] on td "Согласована" at bounding box center [897, 167] width 70 height 33
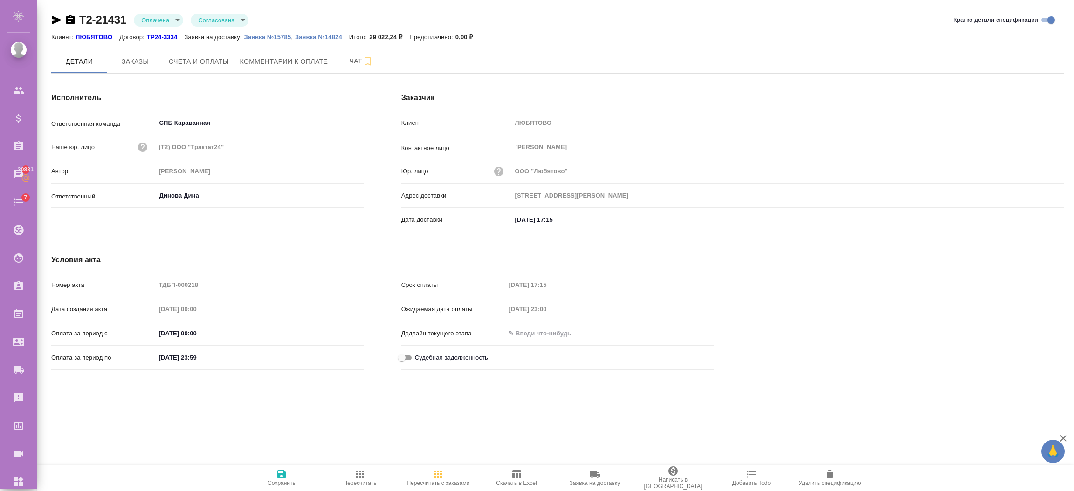
click at [306, 35] on p "Заявка №14824" at bounding box center [322, 37] width 54 height 7
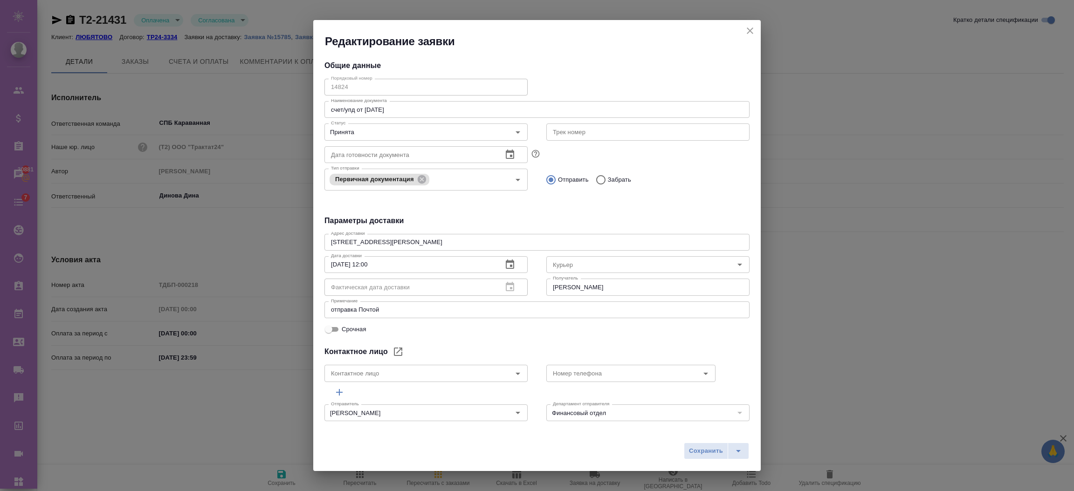
type input "Russian Post"
type input "[PERSON_NAME]"
type input "+7 961 180 9018"
click at [748, 32] on icon "close" at bounding box center [750, 30] width 7 height 7
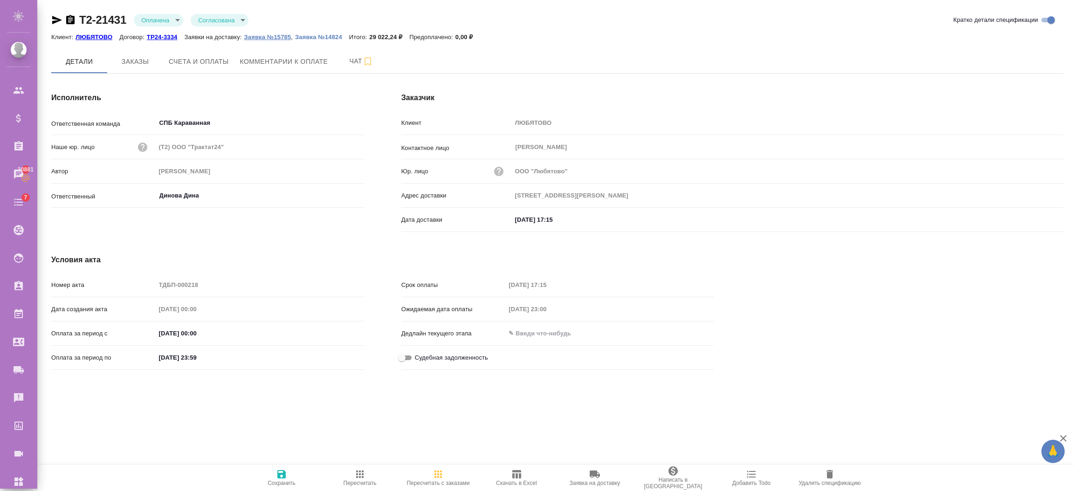
click at [262, 33] on button "Заявка №15785" at bounding box center [267, 37] width 47 height 9
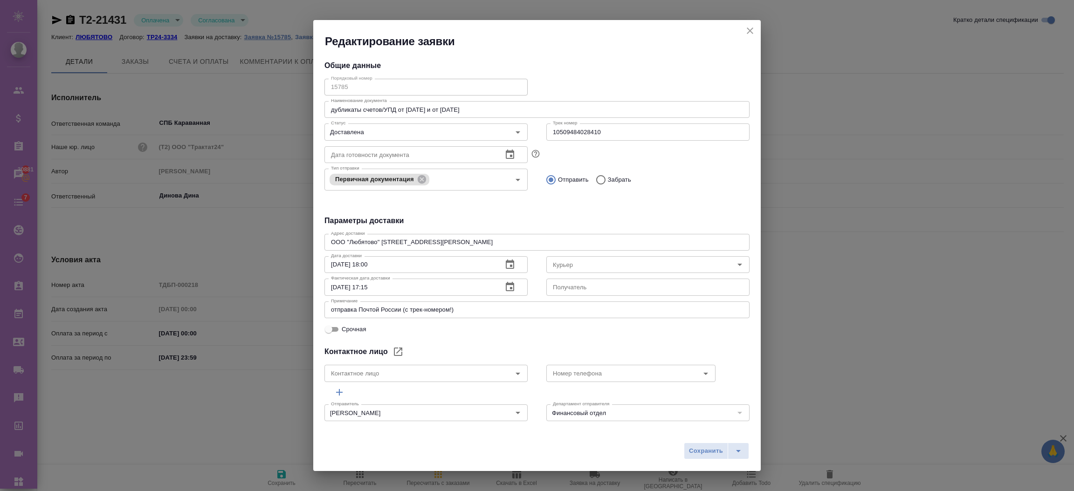
type input "[PERSON_NAME]"
type input "+7 961 180 9018"
type input "Russian Post"
click at [745, 29] on icon "close" at bounding box center [749, 30] width 11 height 11
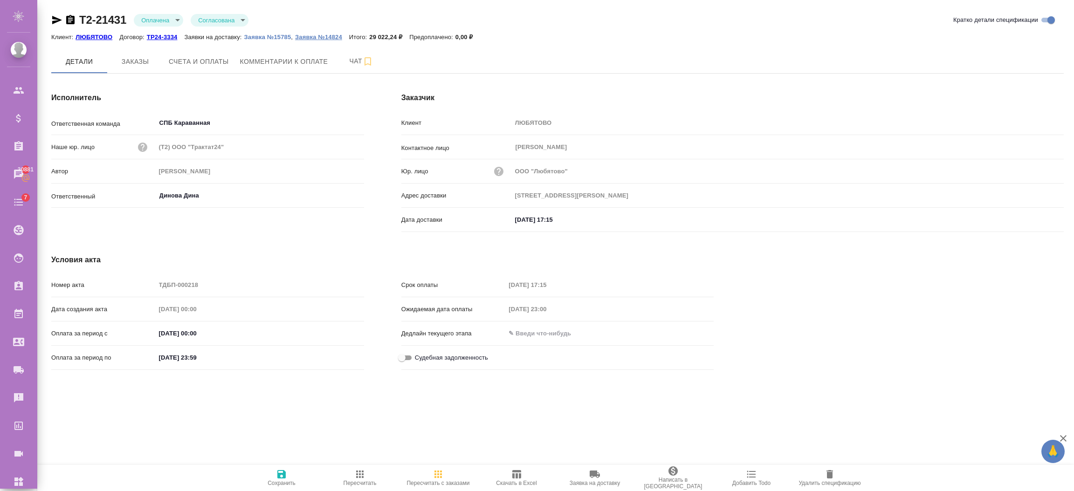
click at [337, 36] on p "Заявка №14824" at bounding box center [322, 37] width 54 height 7
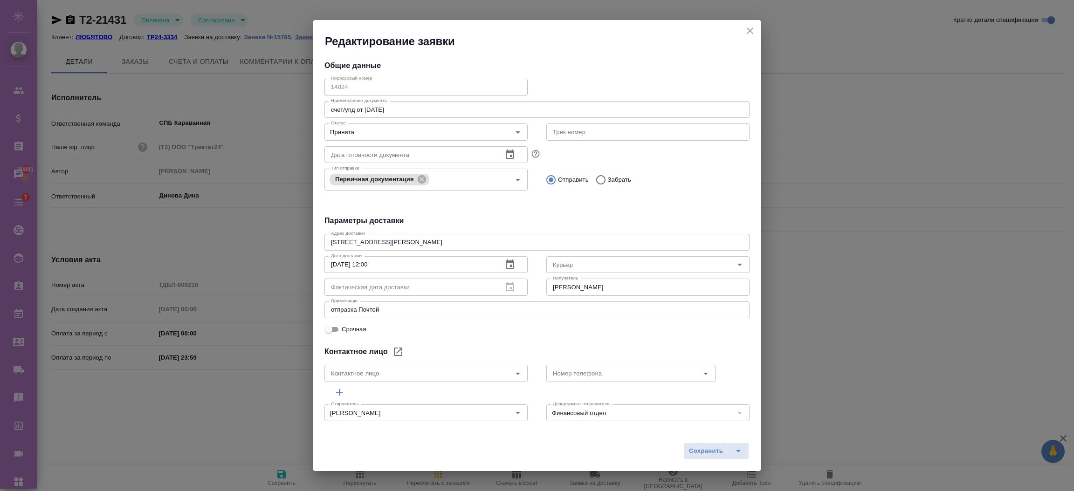
type input "Russian Post"
type input "[PERSON_NAME]"
type input "+7 961 180 9018"
click at [745, 30] on icon "close" at bounding box center [749, 30] width 11 height 11
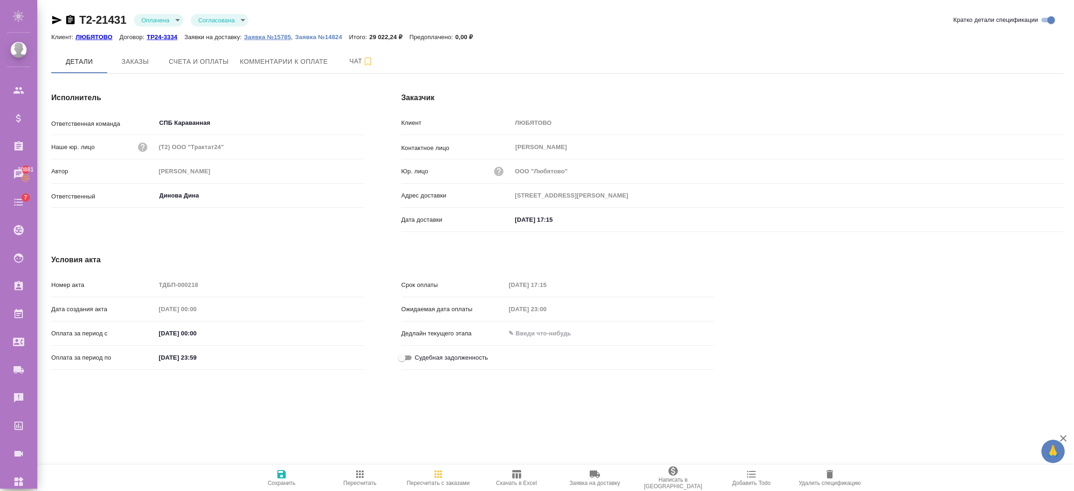
click at [264, 38] on p "Заявка №15785" at bounding box center [267, 37] width 47 height 7
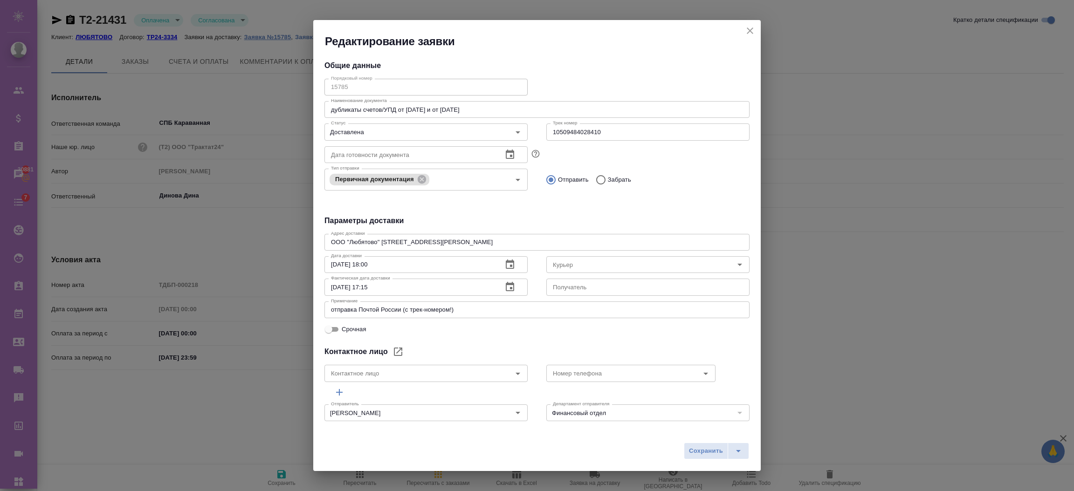
type input "[PERSON_NAME]"
type input "+7 961 180 9018"
type input "Russian Post"
click at [753, 28] on icon "close" at bounding box center [750, 30] width 7 height 7
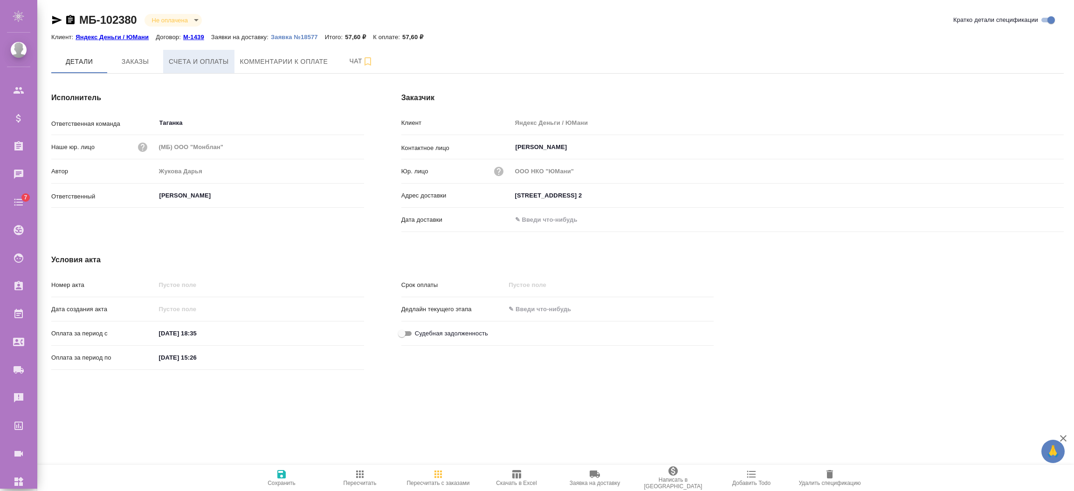
click at [191, 62] on span "Счета и оплаты" at bounding box center [199, 62] width 60 height 12
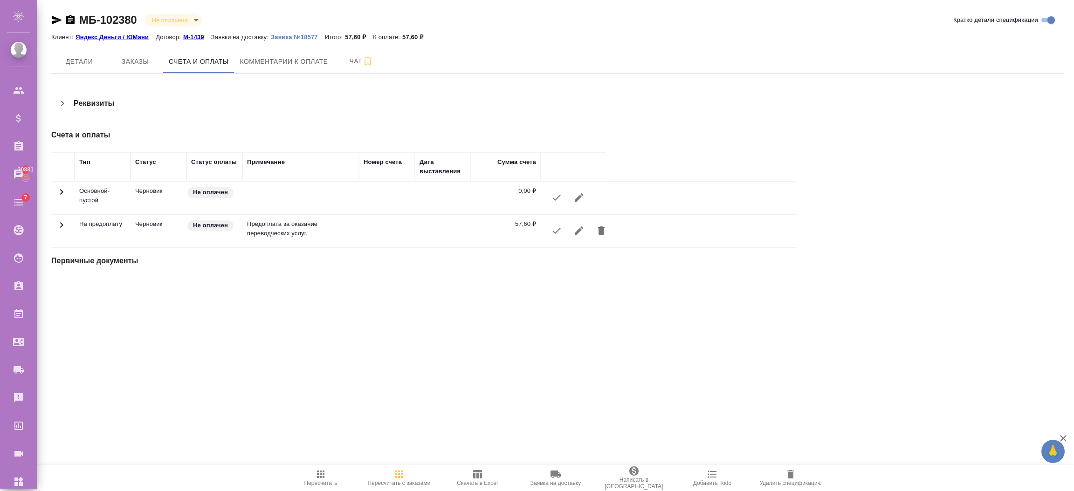
click at [580, 231] on icon "button" at bounding box center [578, 230] width 11 height 11
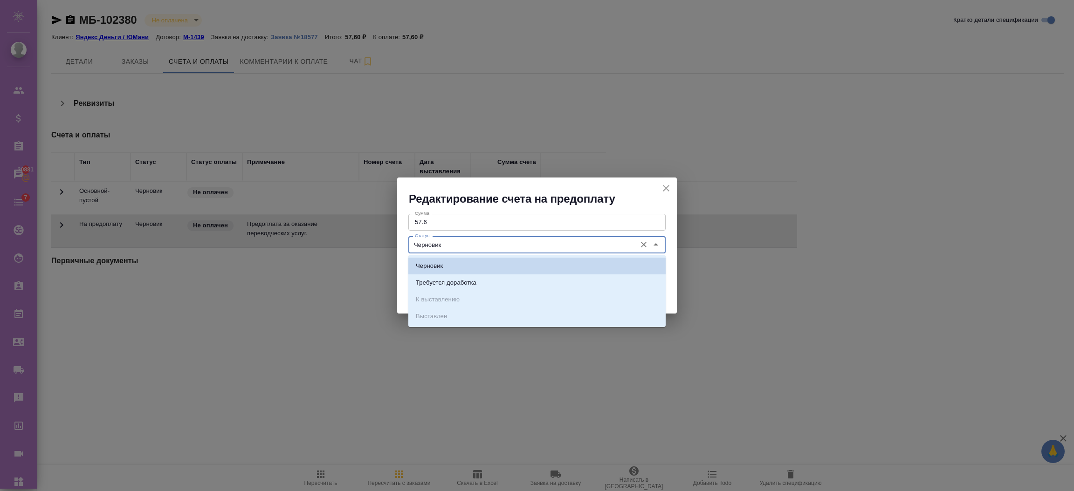
click at [503, 246] on input "Черновик" at bounding box center [521, 244] width 220 height 11
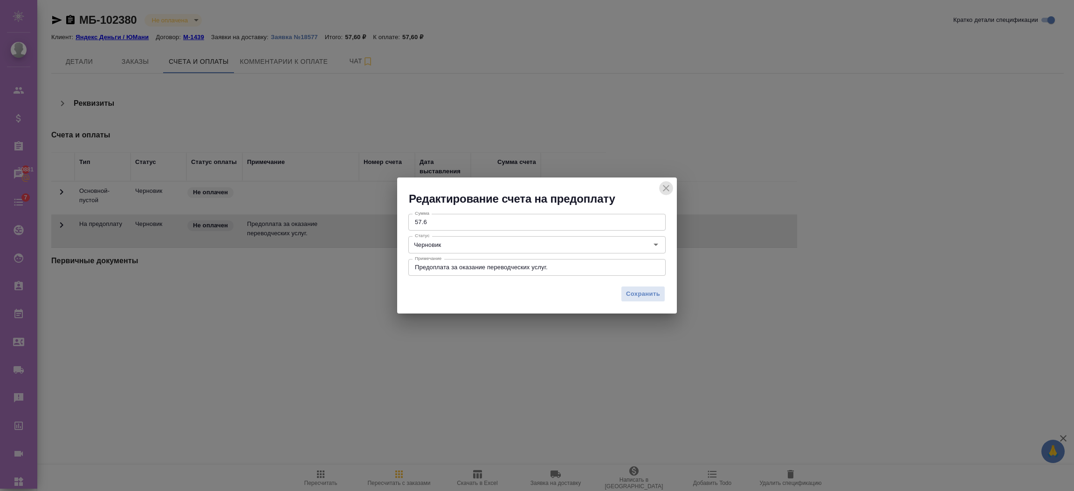
click at [660, 191] on icon "close" at bounding box center [665, 188] width 11 height 11
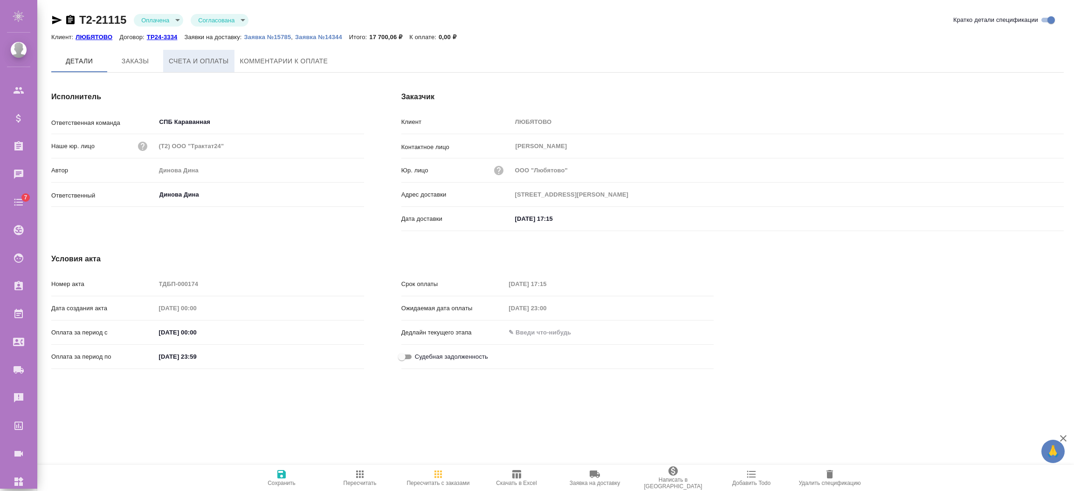
click at [198, 62] on span "Счета и оплаты" at bounding box center [199, 61] width 60 height 12
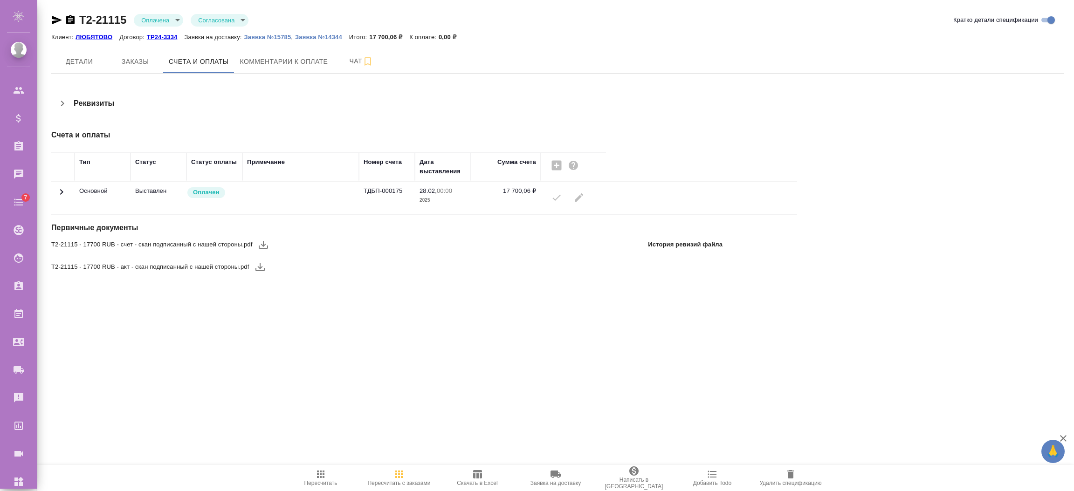
click at [240, 23] on body "🙏 .cls-1 fill:#fff; AWATERA Semenets Irina Клиенты Спецификации Заказы Чаты 7 T…" at bounding box center [537, 283] width 1074 height 566
click at [295, 24] on div at bounding box center [537, 245] width 1074 height 491
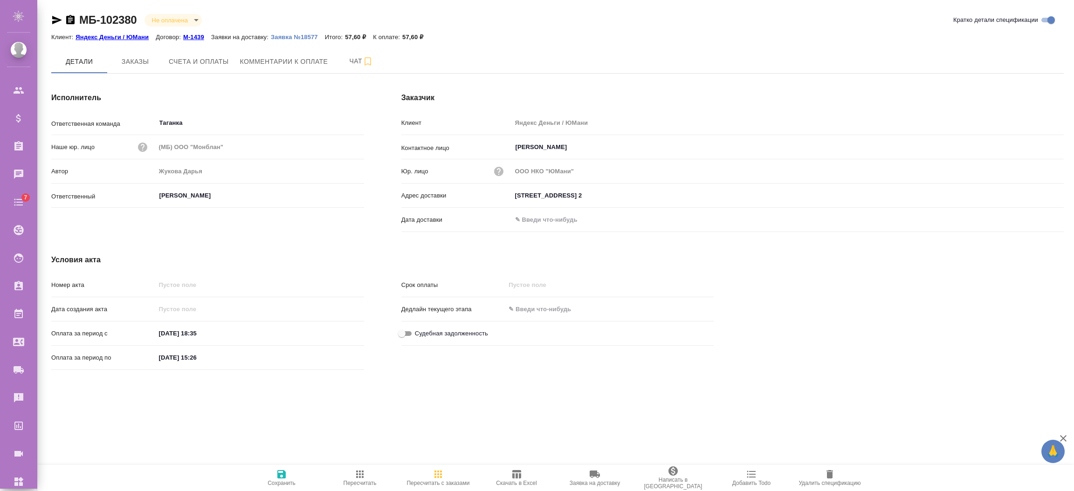
click at [225, 22] on div "МБ-102380 Не оплачена notPayed [PERSON_NAME] детали спецификации" at bounding box center [557, 20] width 1012 height 15
click at [225, 20] on div "МБ-102380 Не оплачена notPayed [PERSON_NAME] детали спецификации" at bounding box center [557, 20] width 1012 height 15
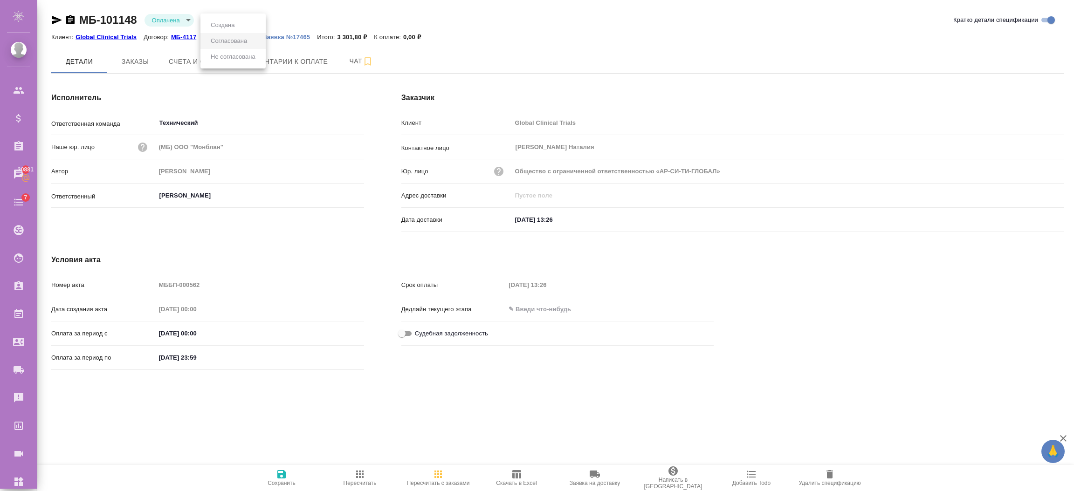
click at [231, 37] on button "Согласована" at bounding box center [229, 41] width 42 height 10
click at [0, 65] on div "[PERSON_NAME]" at bounding box center [18, 54] width 37 height 25
